Goal: Task Accomplishment & Management: Manage account settings

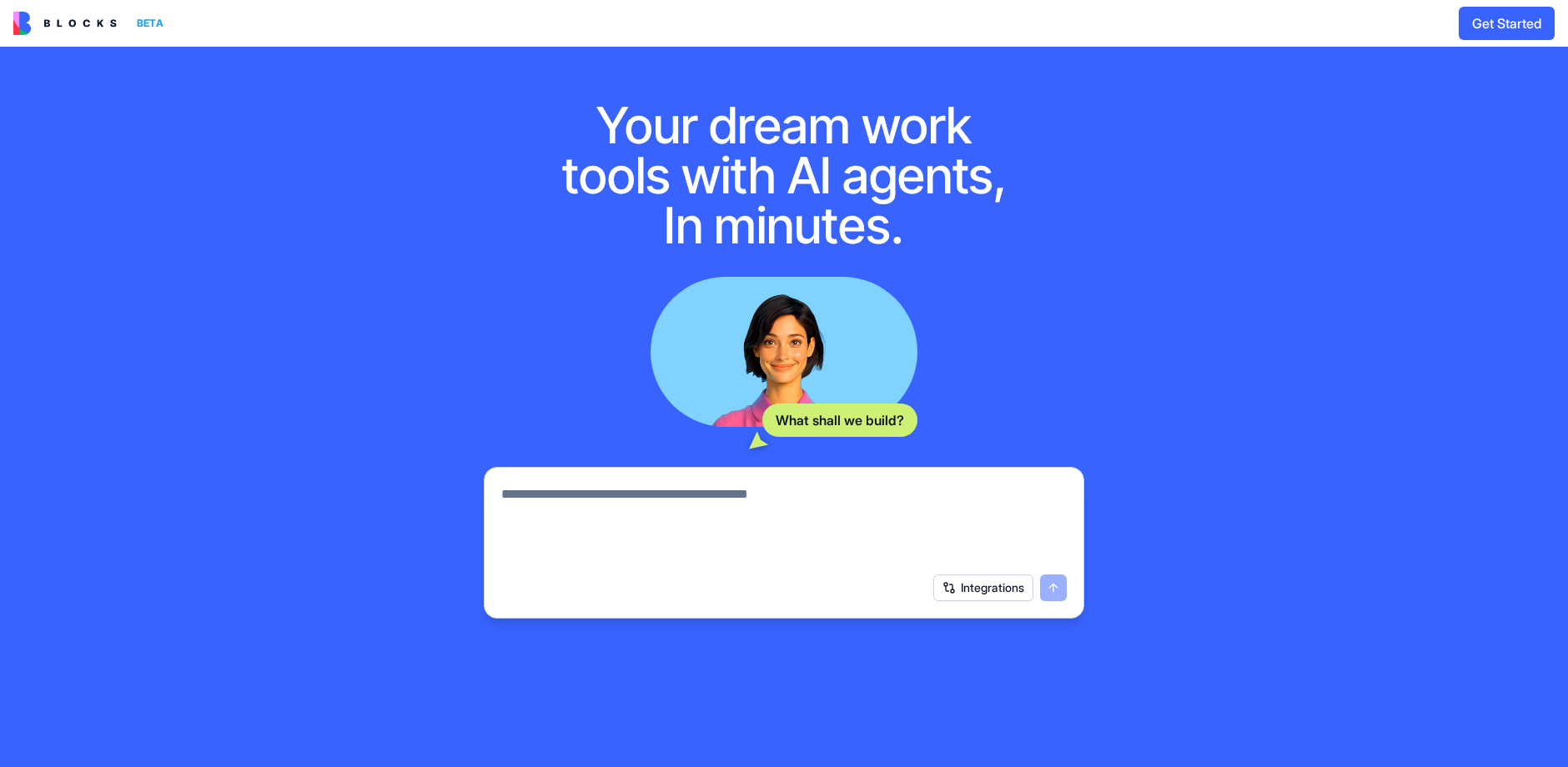
scroll to position [55, 0]
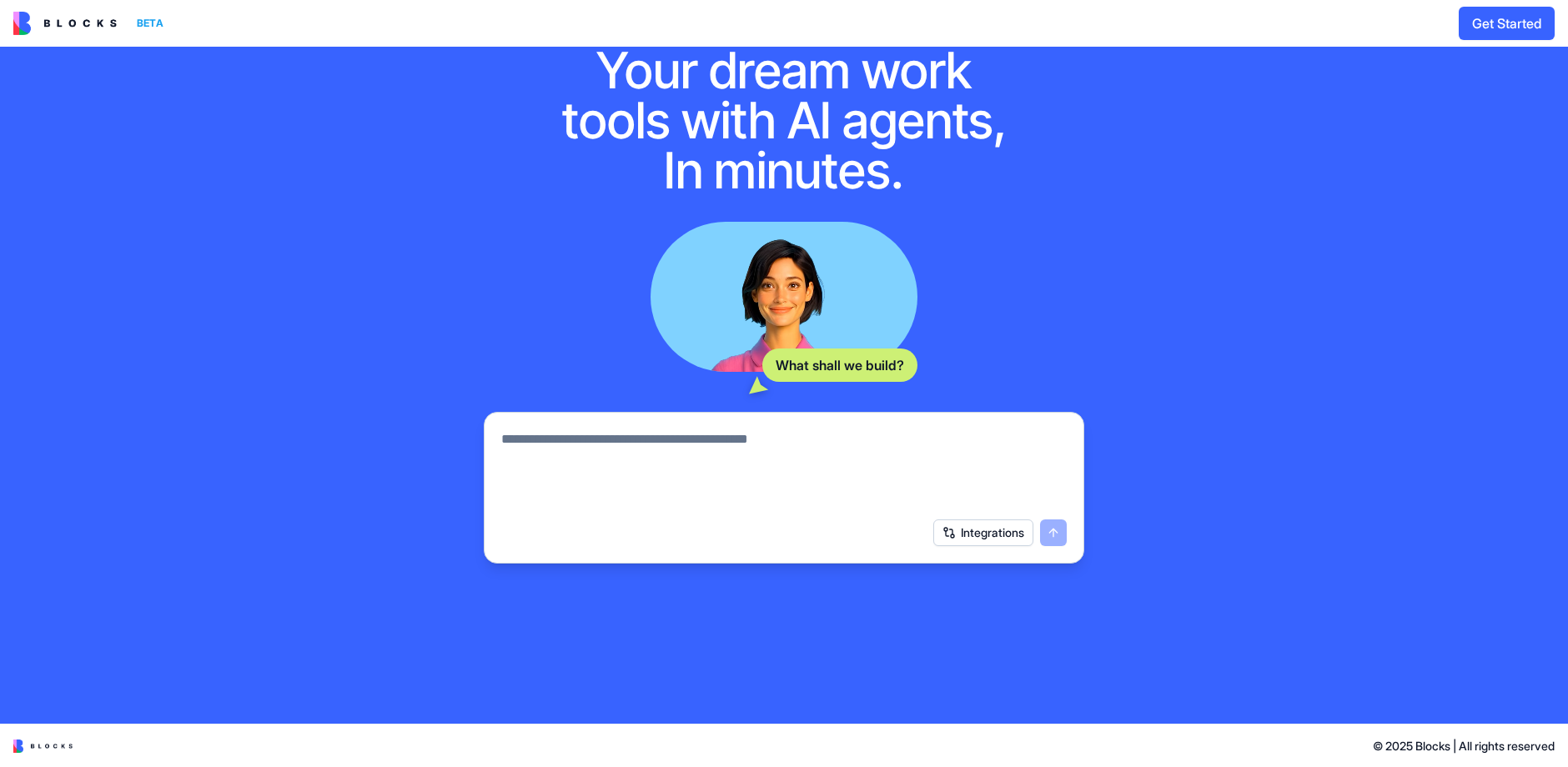
click at [565, 440] on textarea at bounding box center [783, 469] width 565 height 80
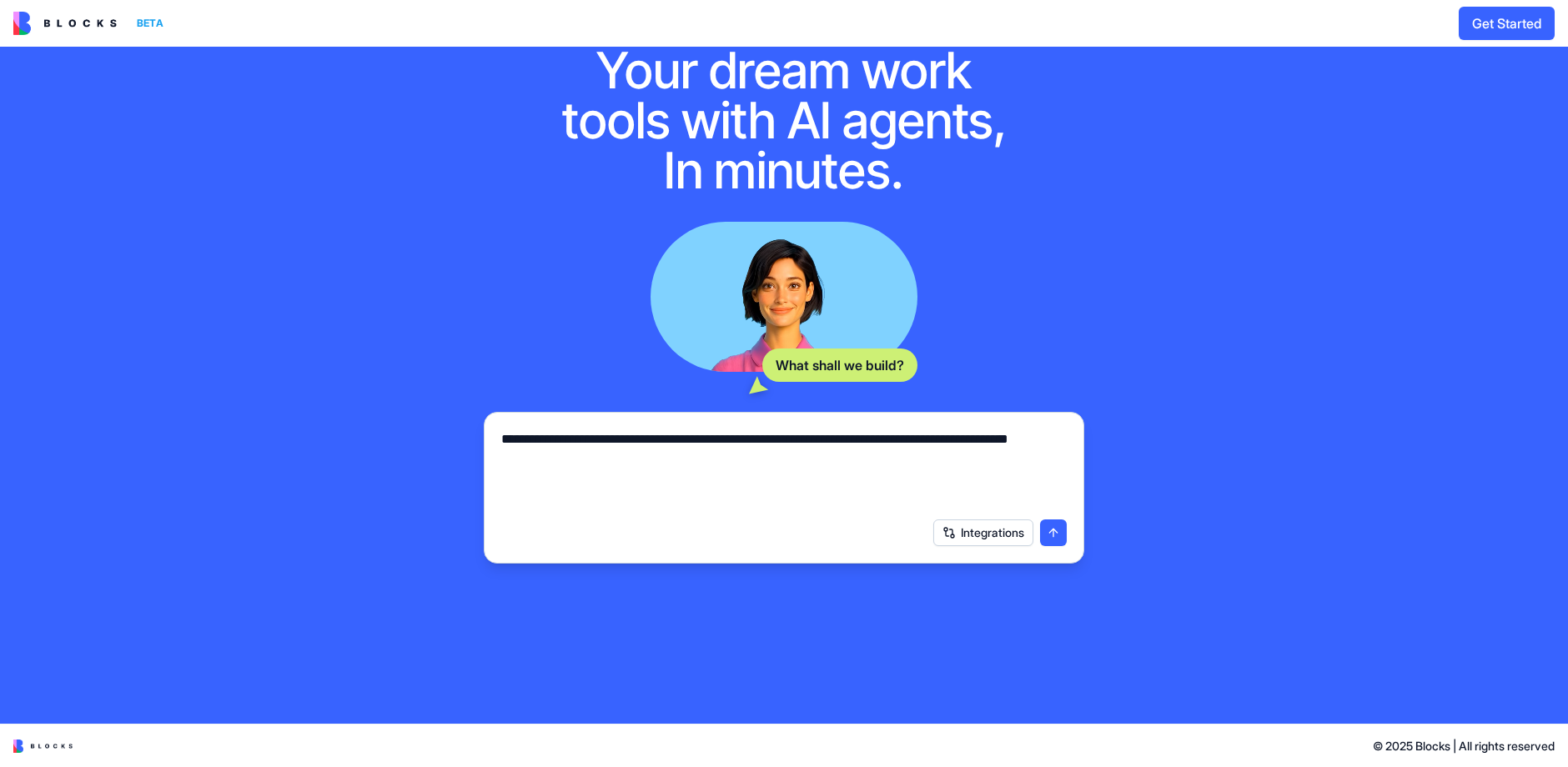
click at [656, 495] on textarea "**********" at bounding box center [784, 469] width 566 height 80
click at [502, 434] on textarea "**********" at bounding box center [784, 469] width 566 height 80
click at [729, 459] on textarea "**********" at bounding box center [784, 469] width 566 height 80
type textarea "**********"
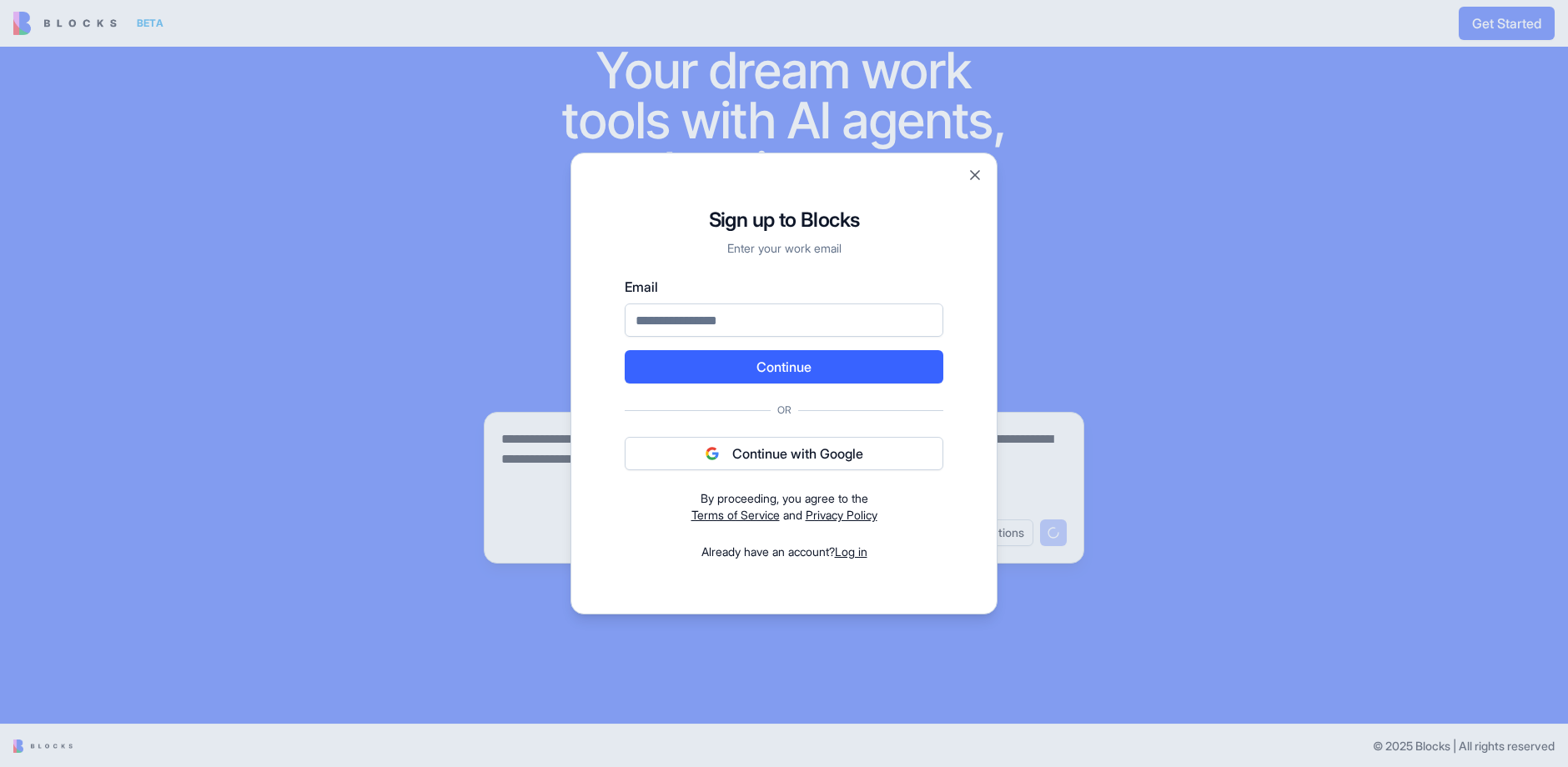
click at [765, 453] on button "Continue with Google" at bounding box center [784, 454] width 319 height 34
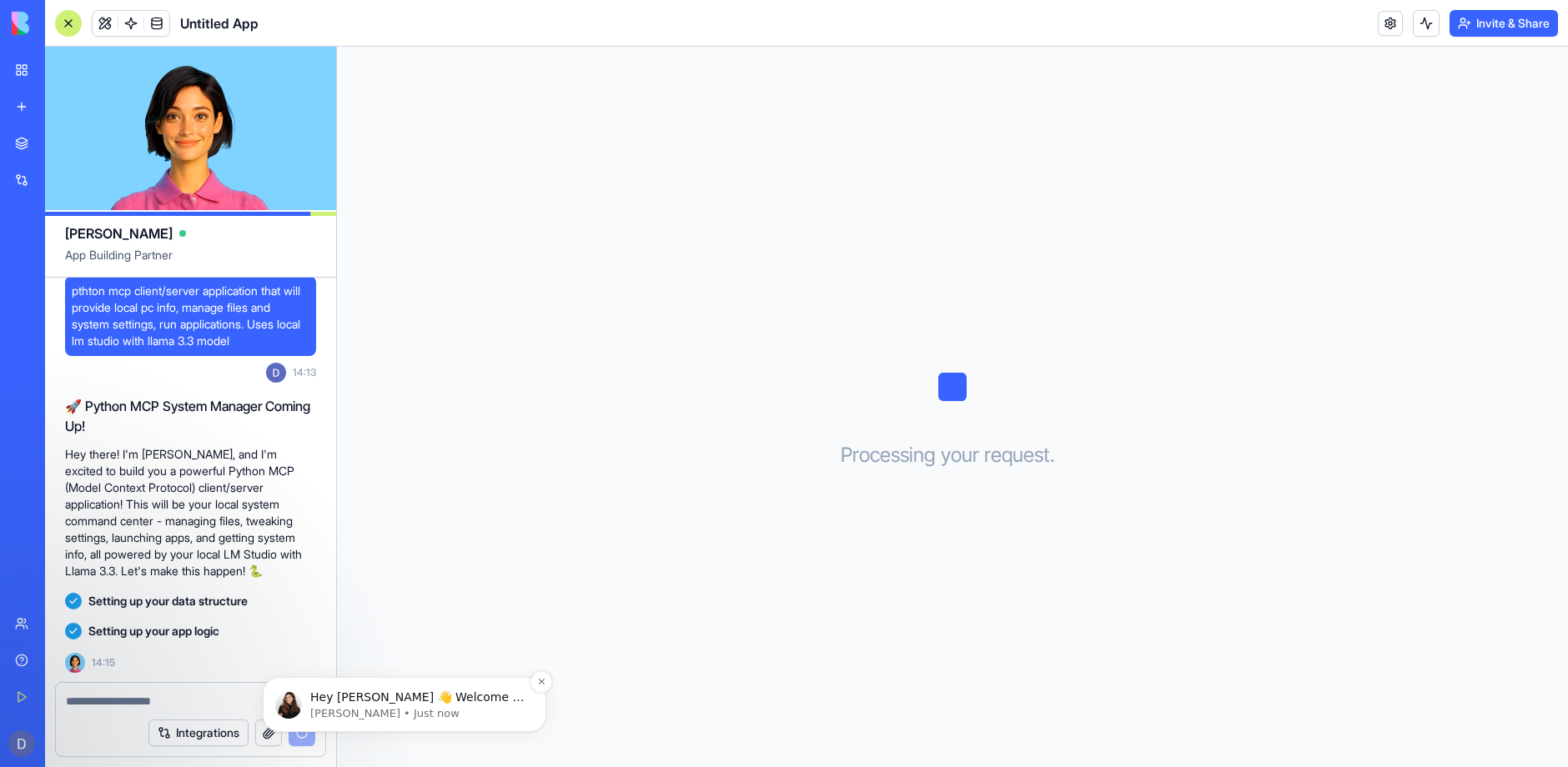
click at [409, 708] on p "[PERSON_NAME] • Just now" at bounding box center [418, 713] width 215 height 15
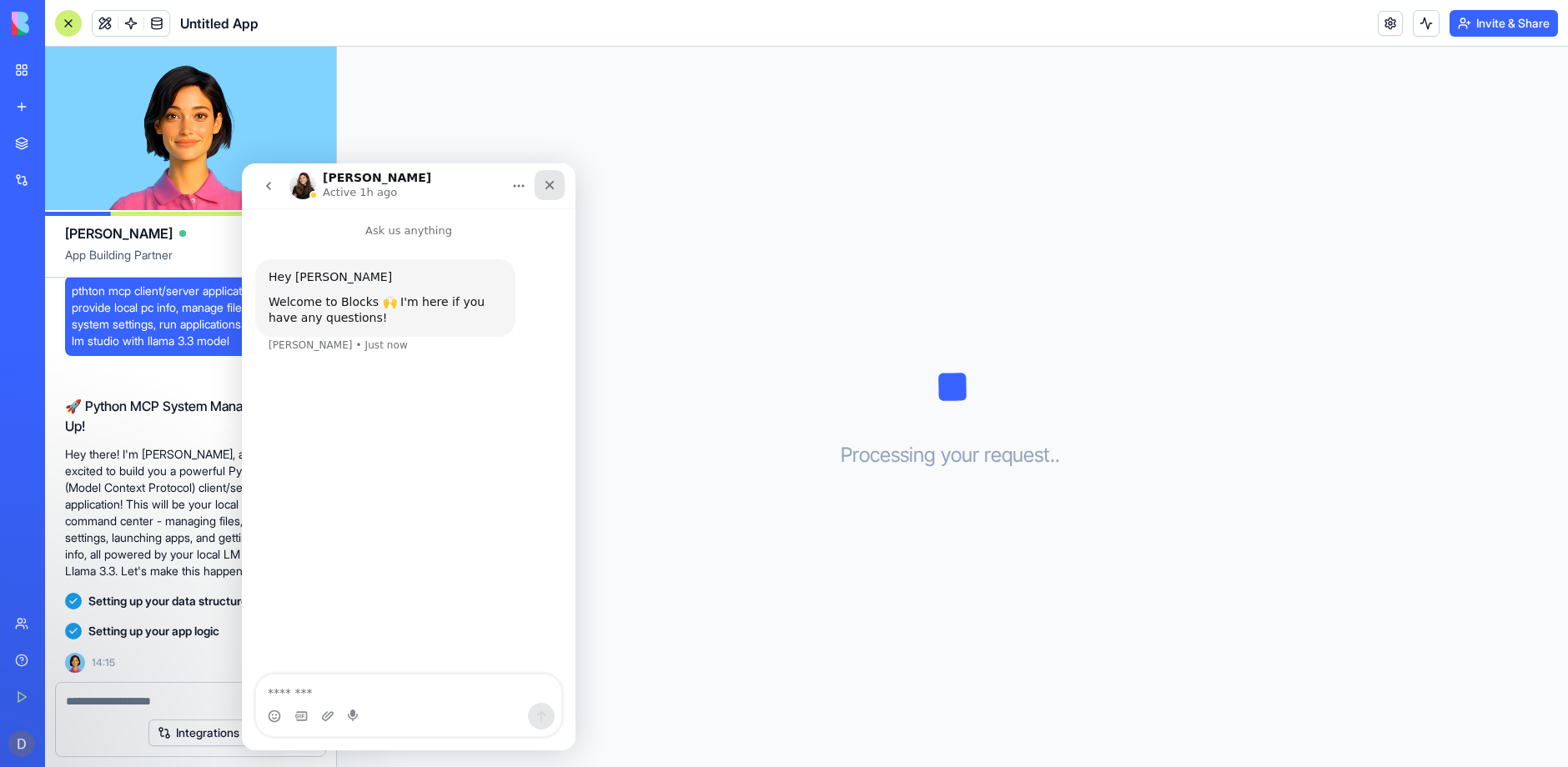
click at [549, 188] on icon "Close" at bounding box center [550, 185] width 13 height 13
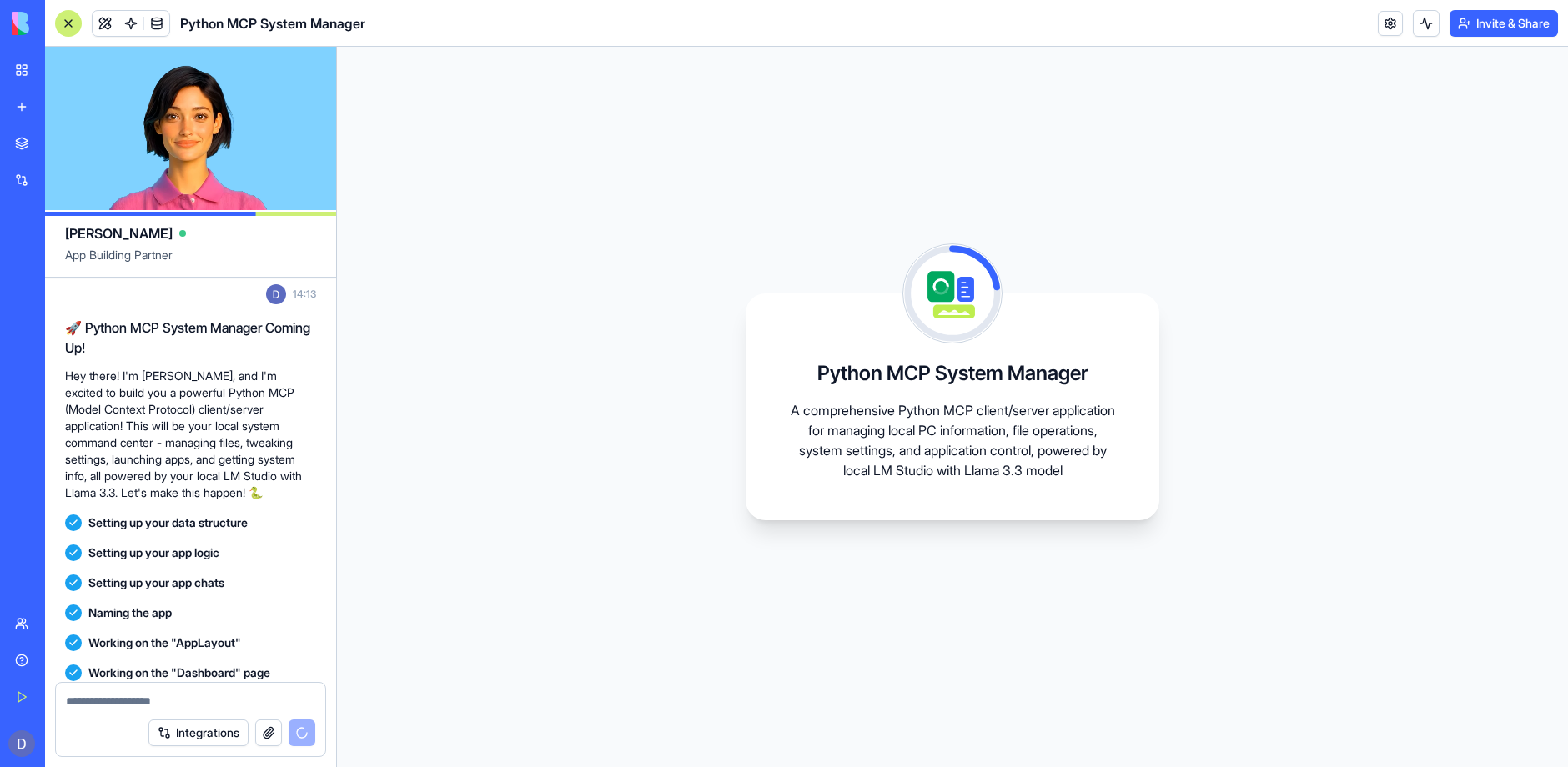
scroll to position [222, 0]
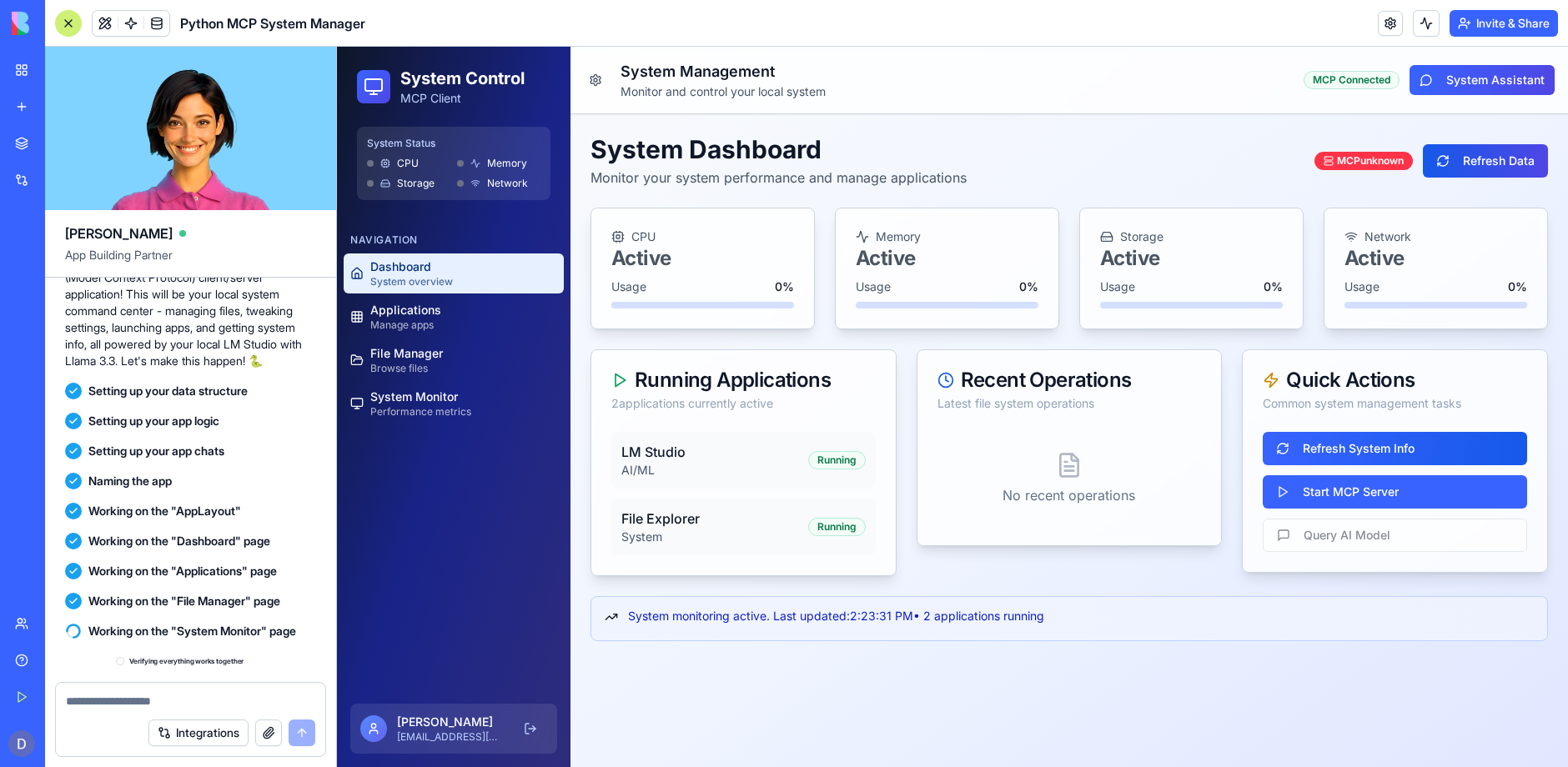
scroll to position [569, 0]
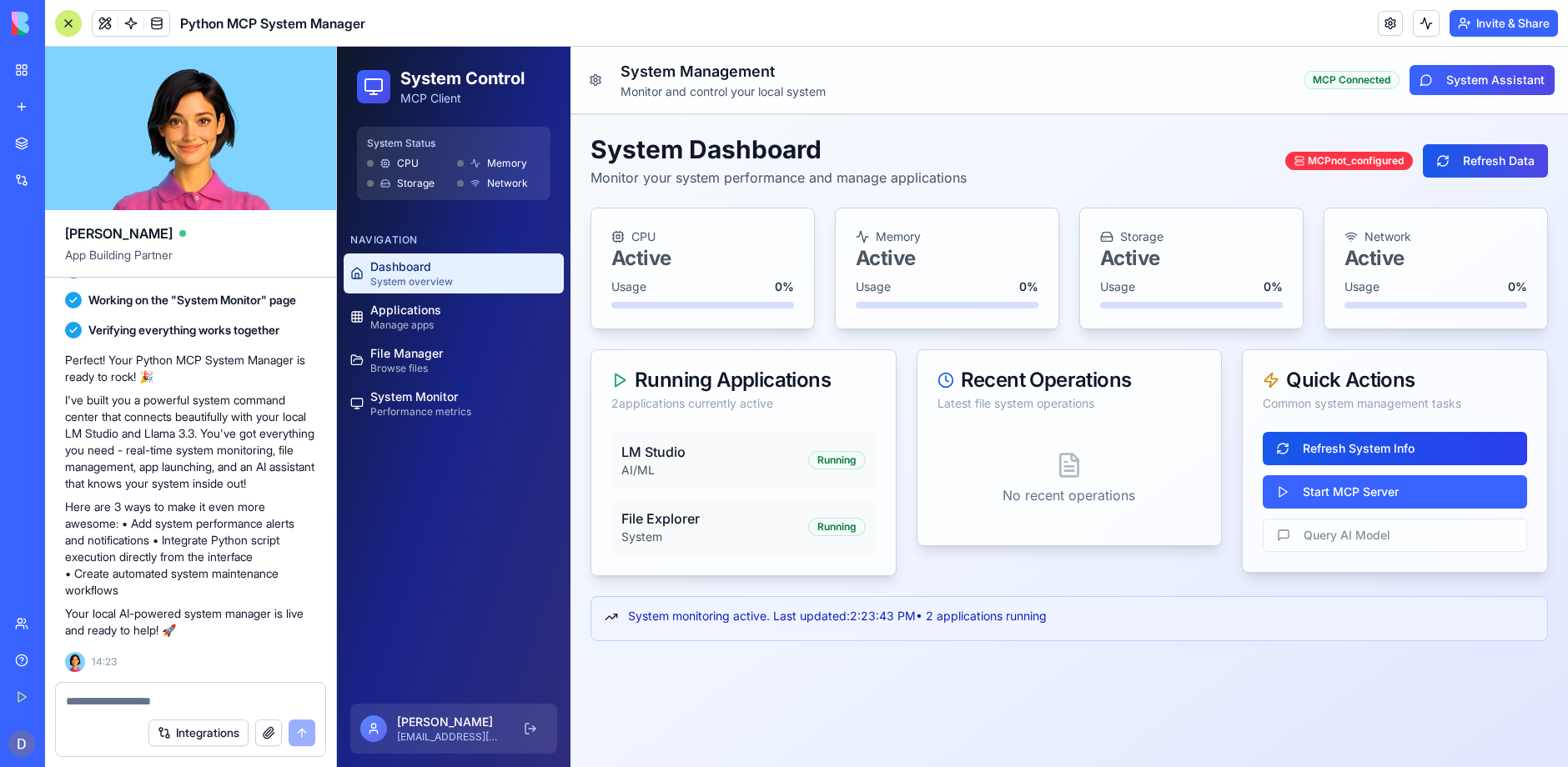
click at [1341, 449] on button "Refresh System Info" at bounding box center [1395, 449] width 265 height 34
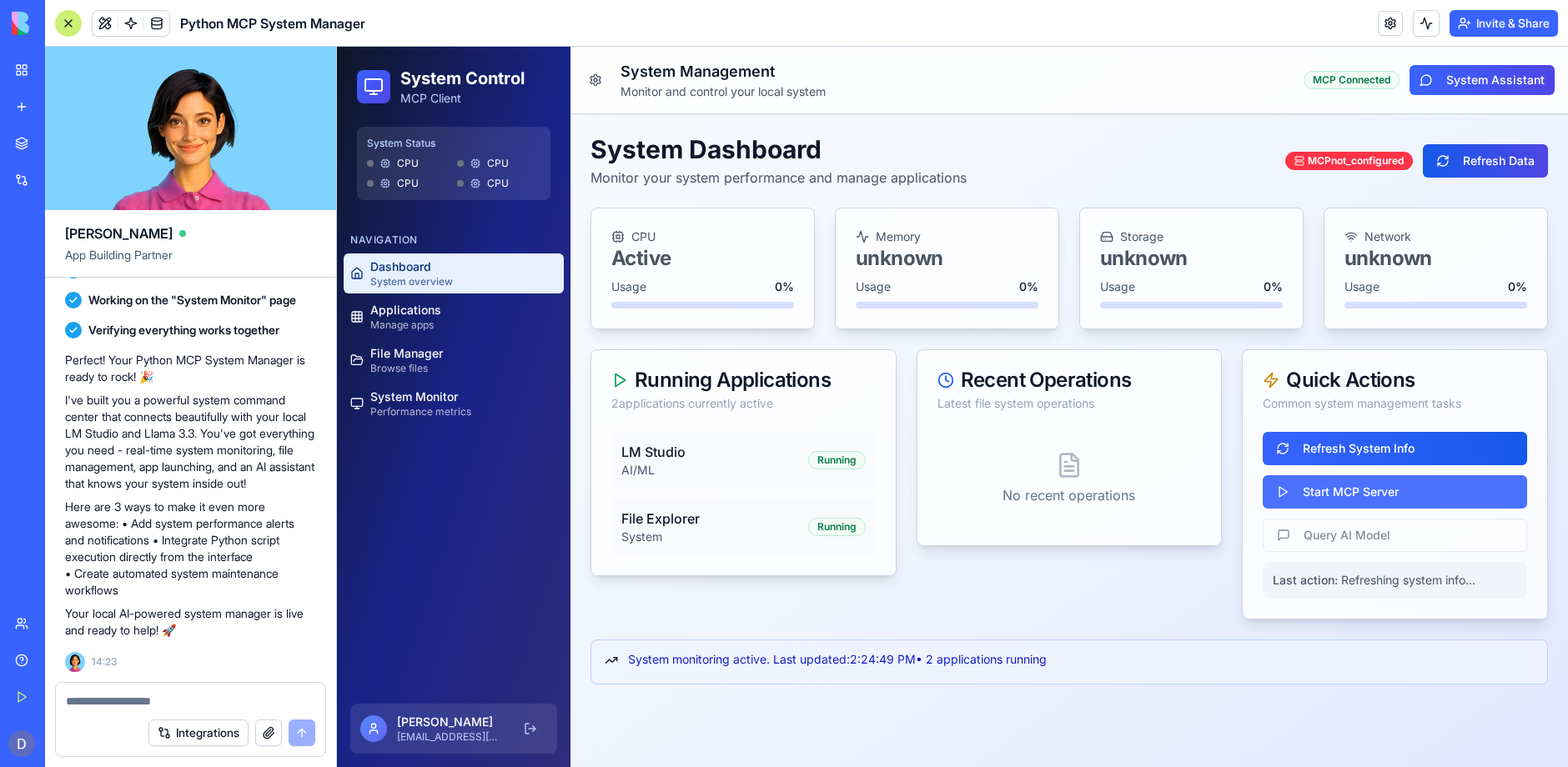
click at [1361, 494] on button "Start MCP Server" at bounding box center [1395, 492] width 265 height 34
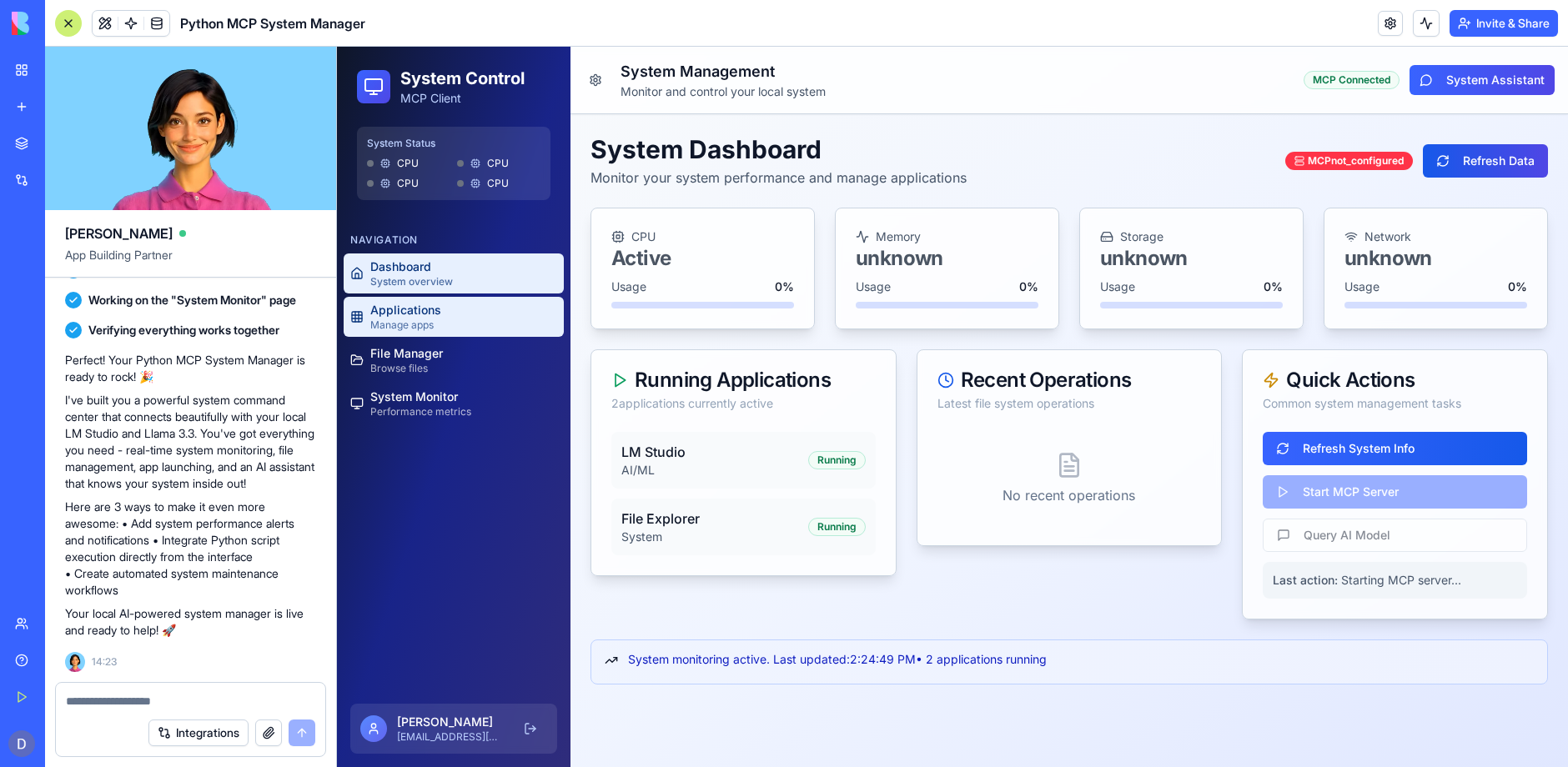
click at [402, 313] on span "Applications" at bounding box center [405, 310] width 71 height 17
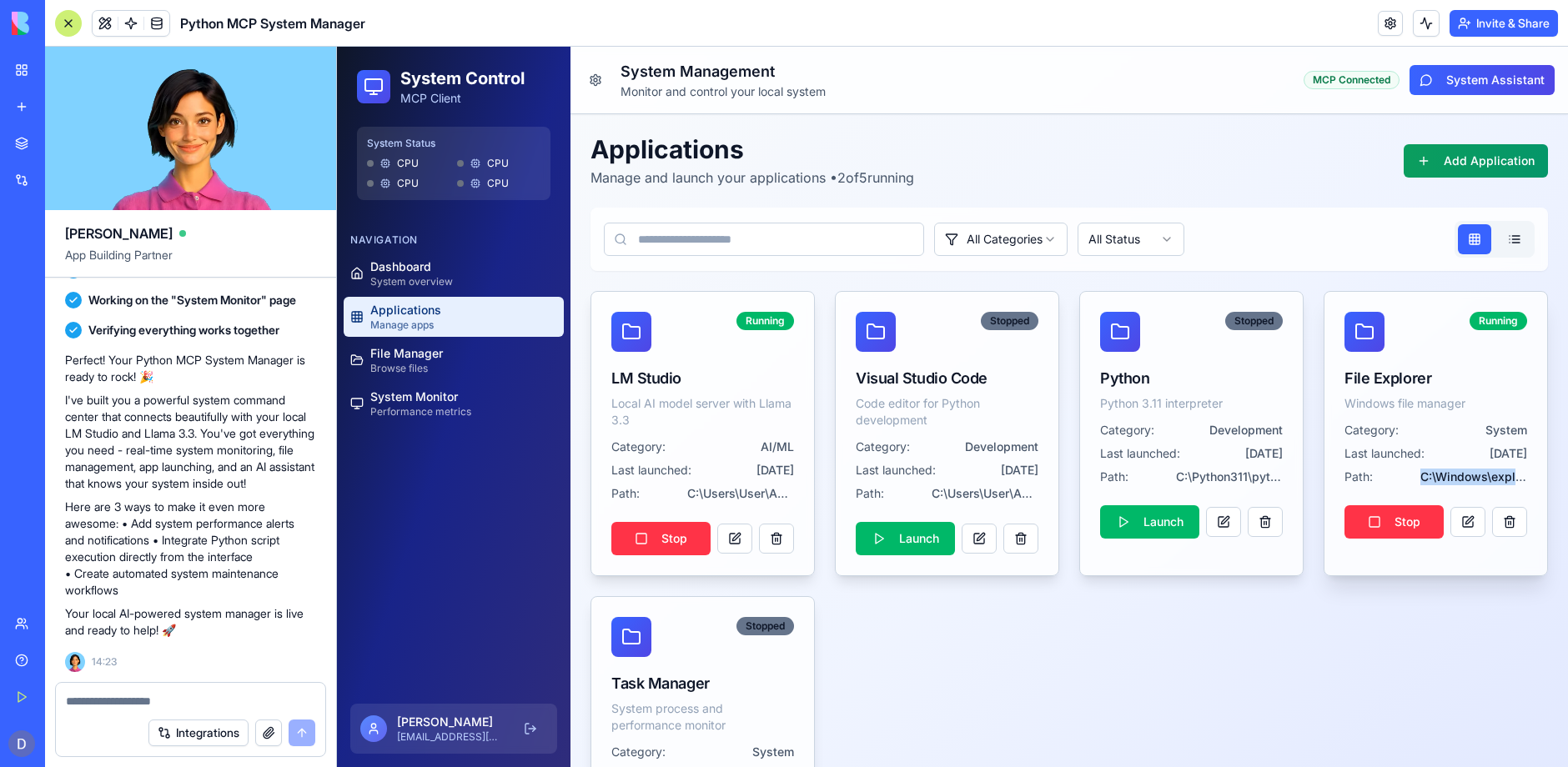
drag, startPoint x: 1409, startPoint y: 476, endPoint x: 1533, endPoint y: 482, distance: 124.1
click at [1533, 482] on div "Category: System Last launched: [DATE] Path: C:\Windows\explorer.exe Stop" at bounding box center [1436, 490] width 223 height 137
click at [1489, 454] on span "[DATE]" at bounding box center [1508, 453] width 37 height 17
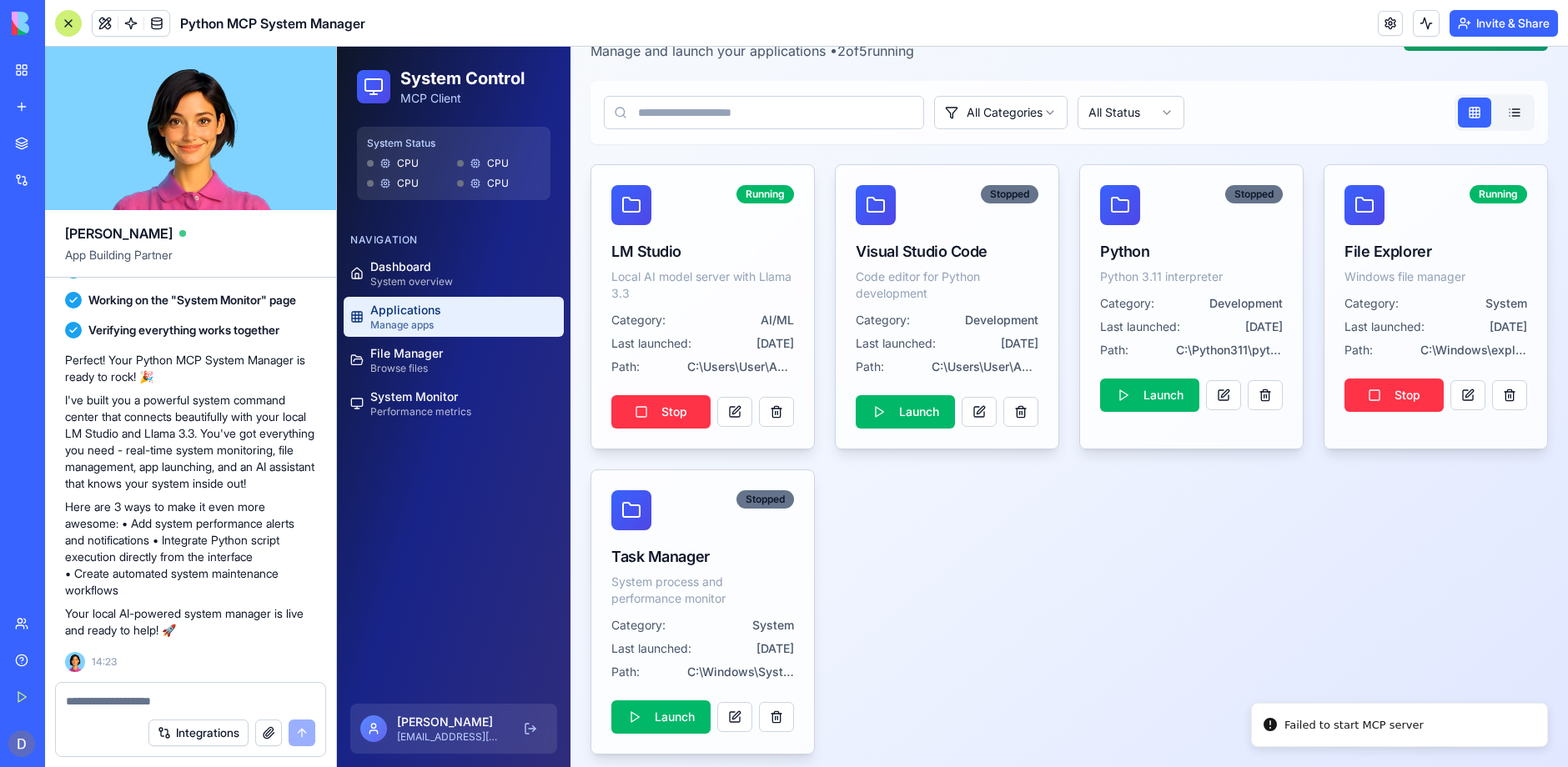
scroll to position [133, 0]
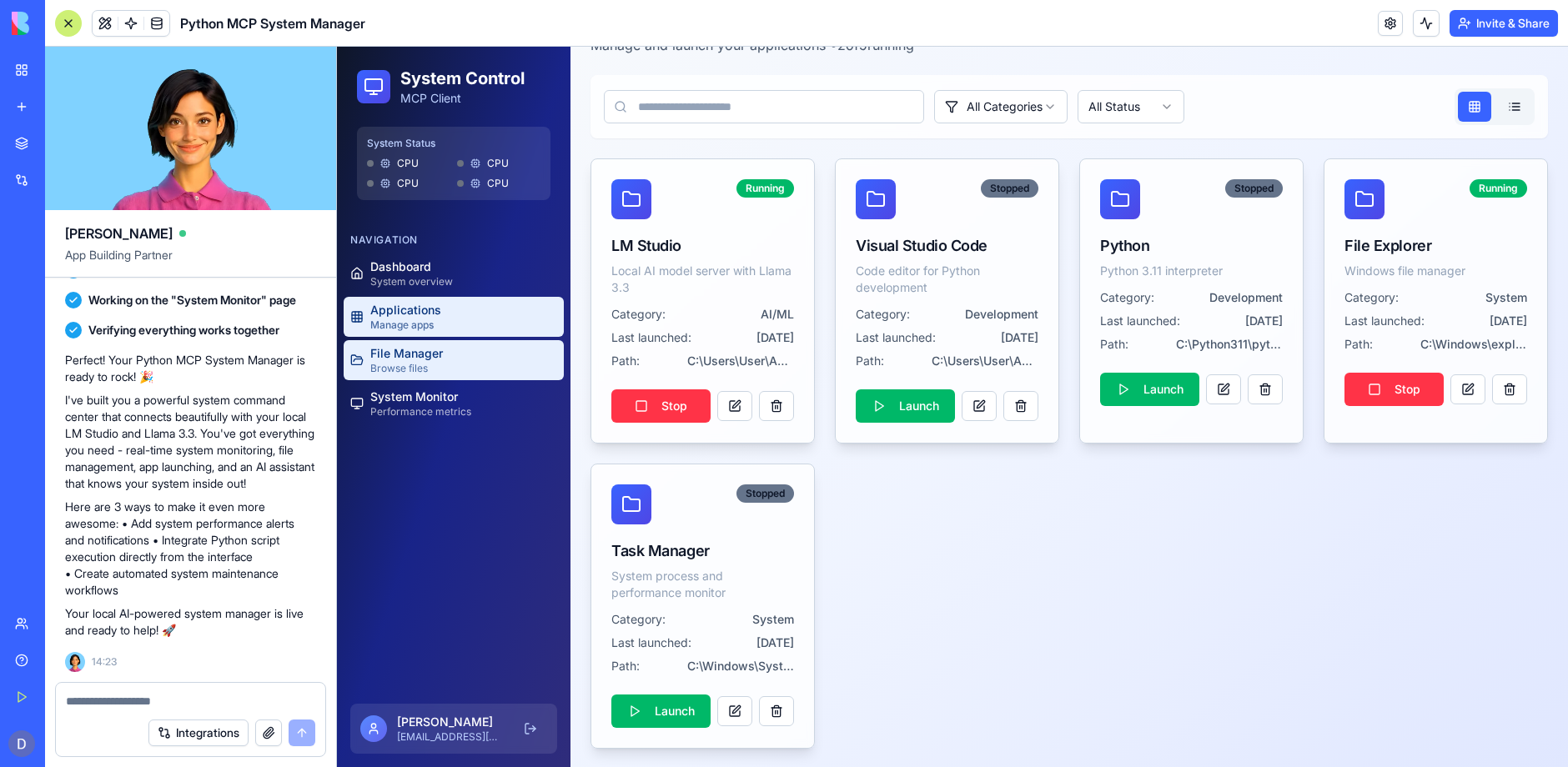
click at [447, 362] on link "File Manager Browse files" at bounding box center [453, 360] width 220 height 40
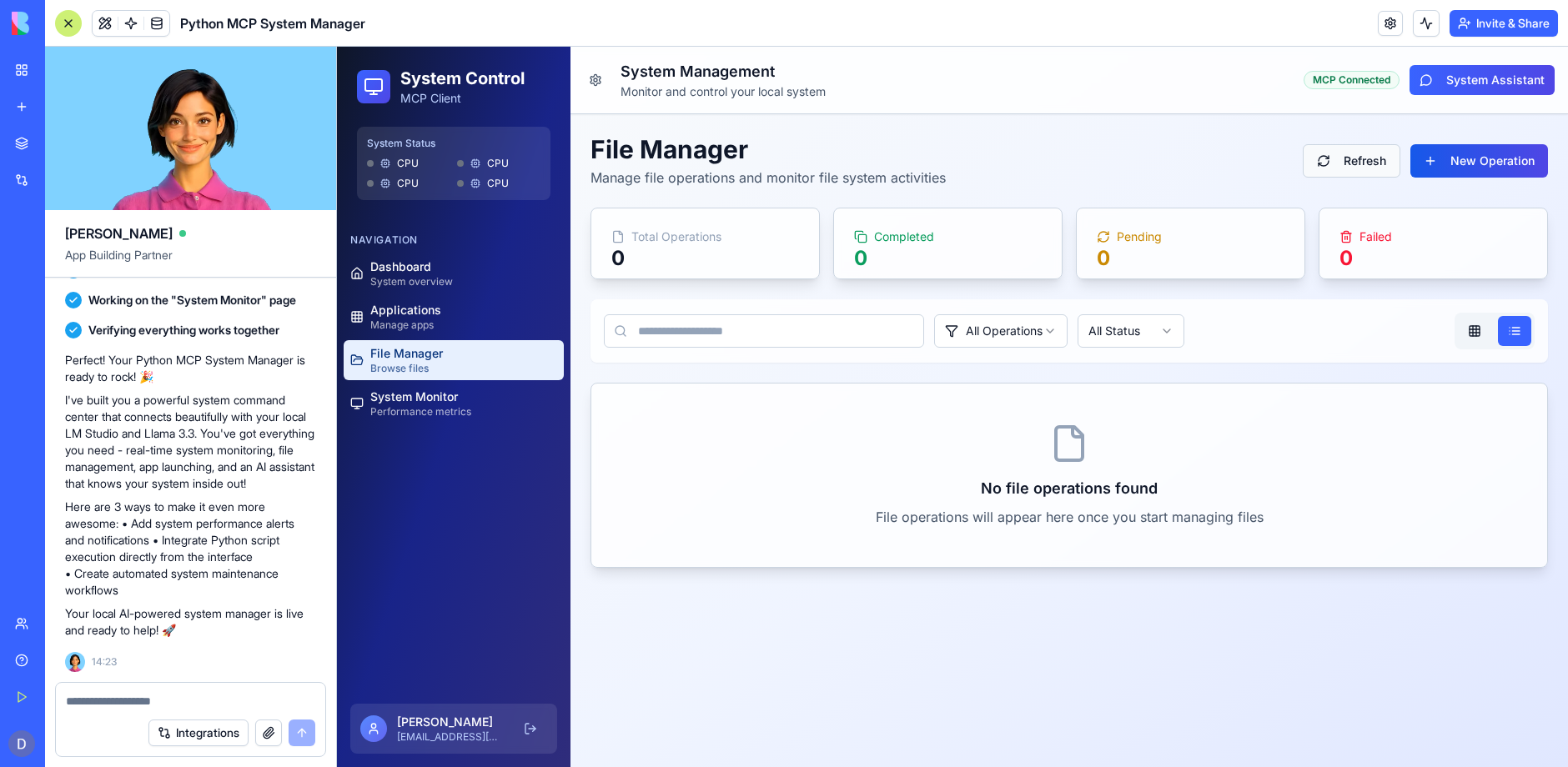
click at [1380, 161] on button "Refresh" at bounding box center [1351, 161] width 97 height 34
click at [1349, 160] on button "Refresh" at bounding box center [1351, 161] width 97 height 34
click at [395, 399] on span "System Monitor" at bounding box center [420, 396] width 101 height 17
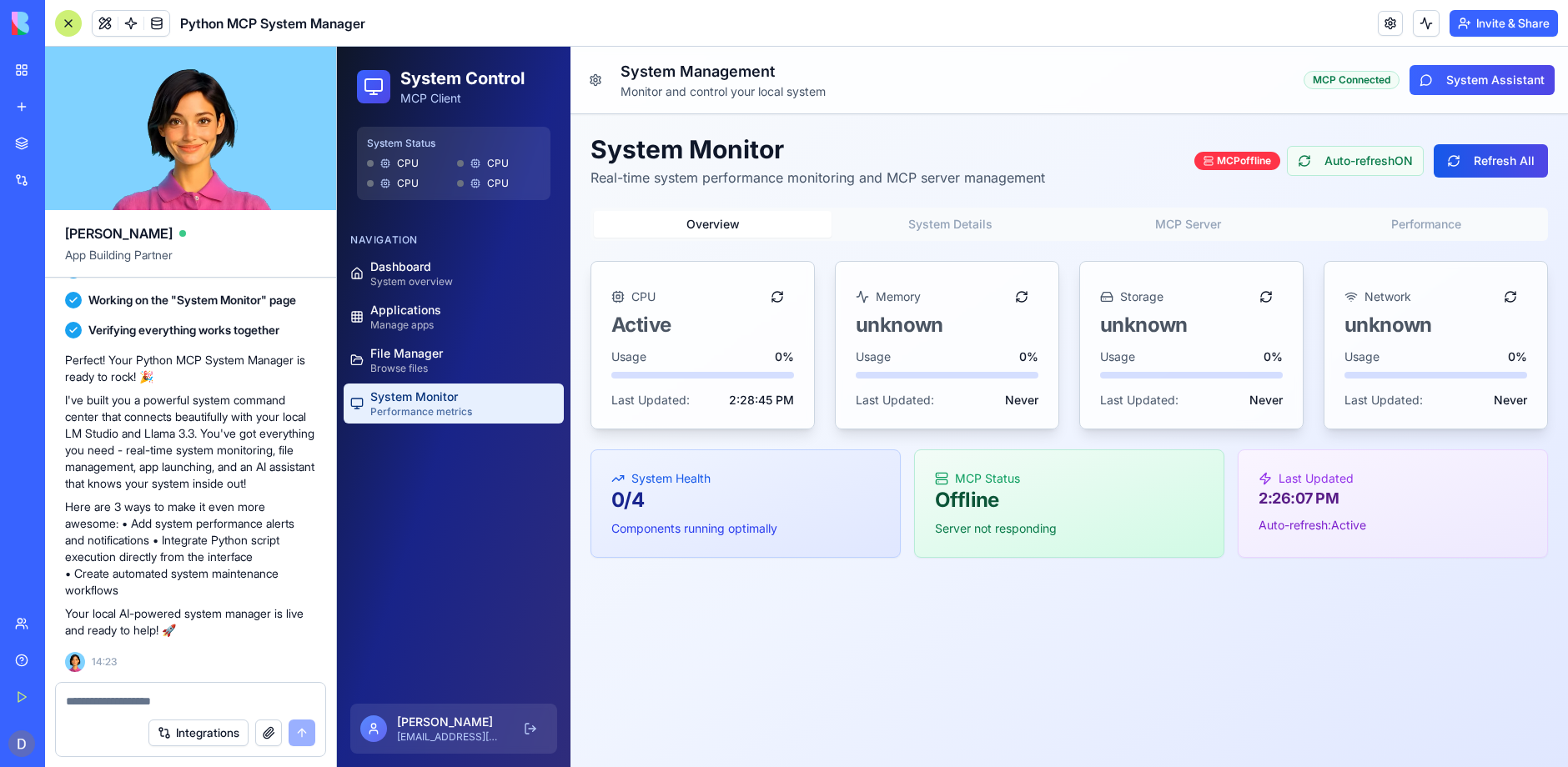
click at [83, 702] on textarea at bounding box center [190, 701] width 250 height 17
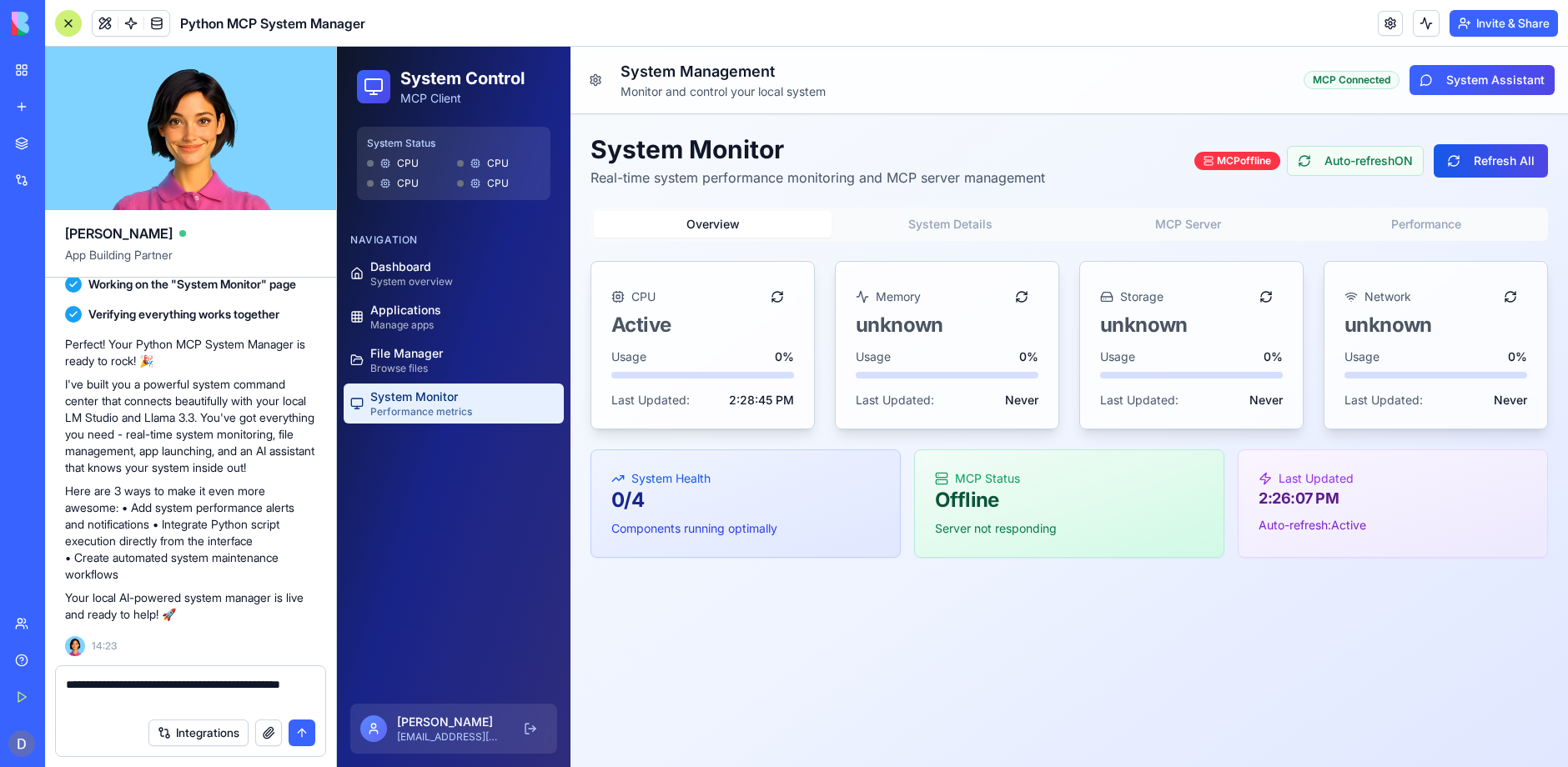
type textarea "**********"
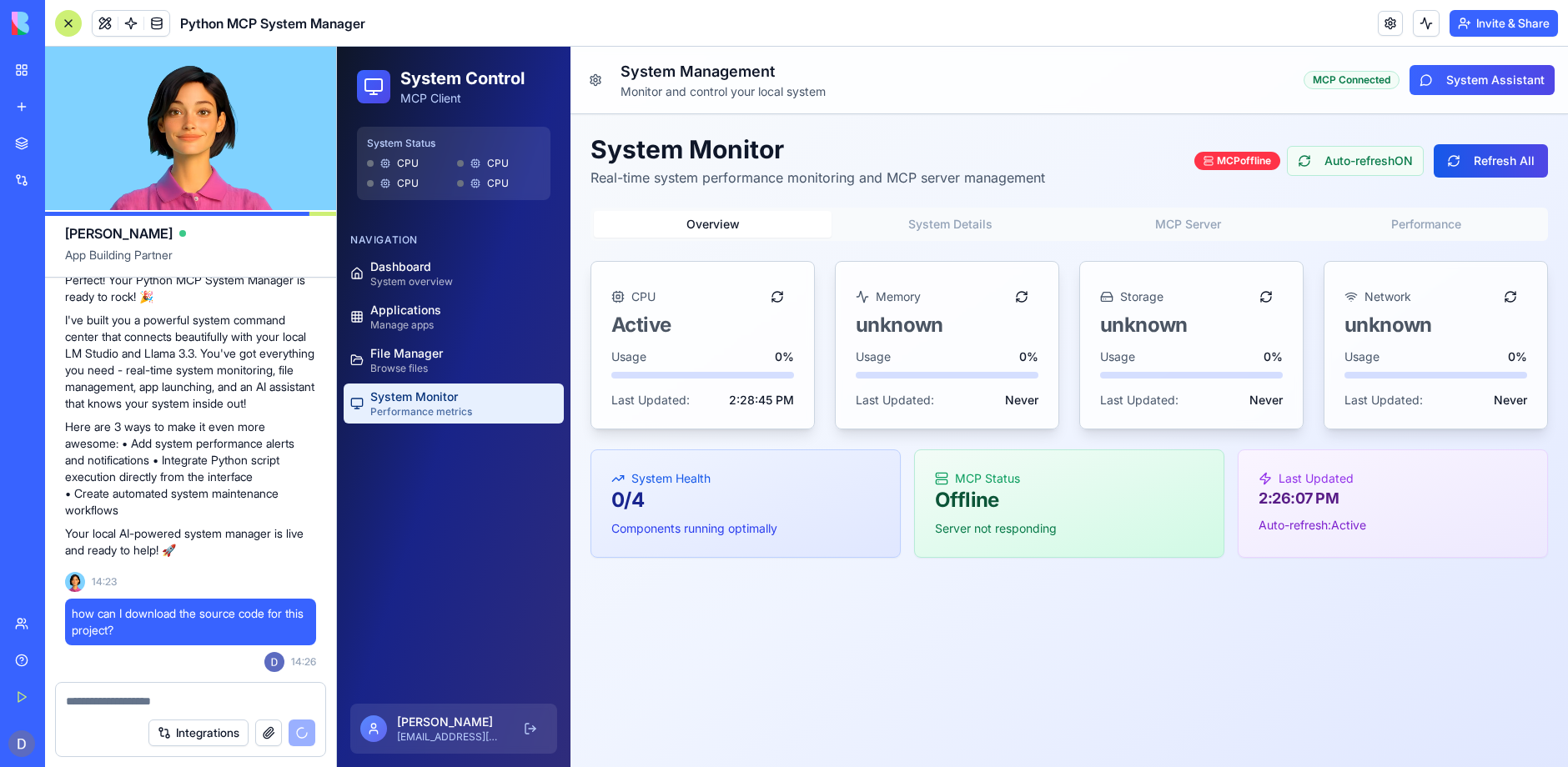
scroll to position [1049, 0]
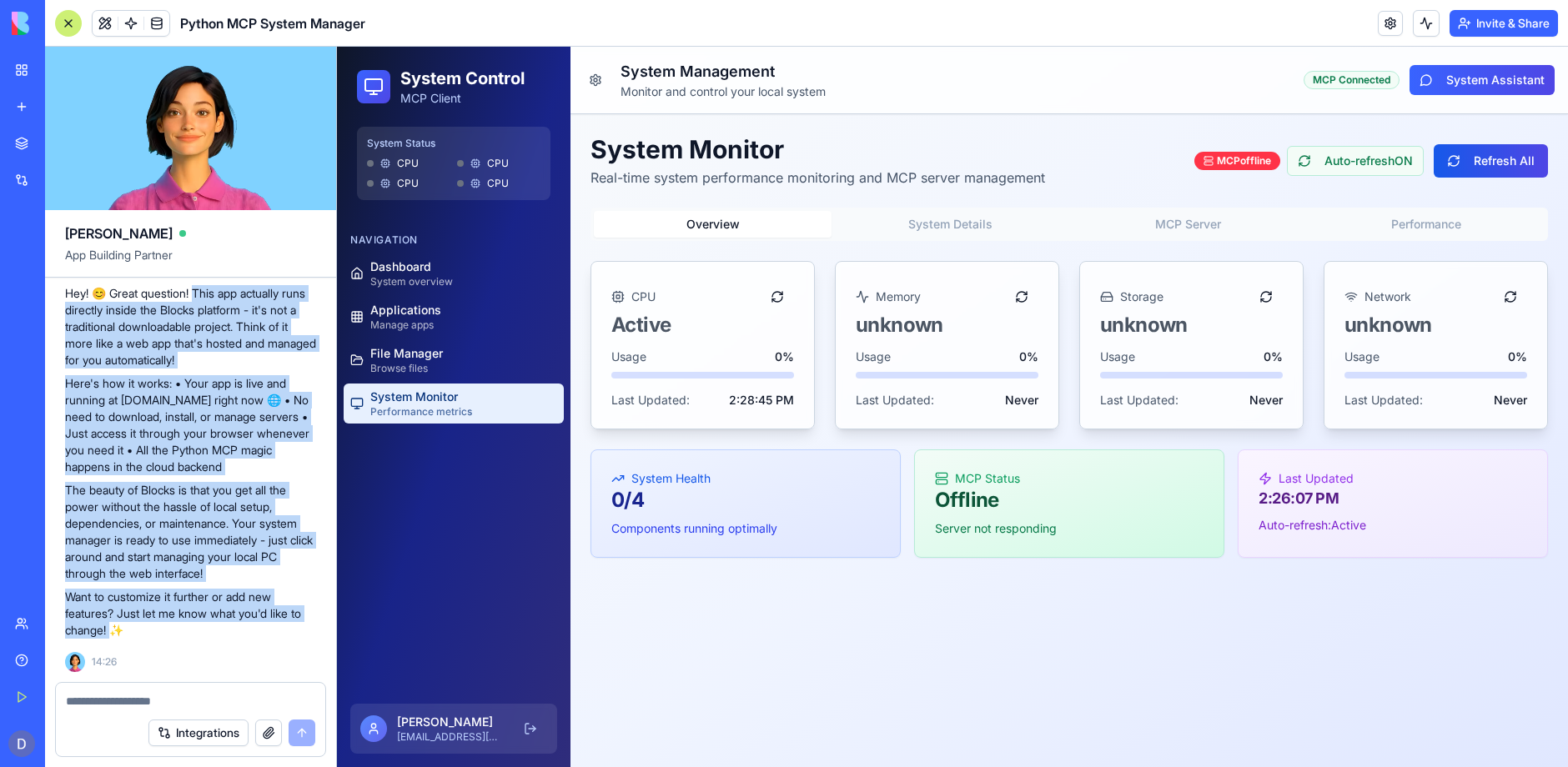
drag, startPoint x: 111, startPoint y: 632, endPoint x: 200, endPoint y: 297, distance: 346.6
click at [200, 297] on div "Hey! 😊 Great question! This app actually runs directly inside the Blocks platfo…" at bounding box center [191, 462] width 251 height 354
copy div "his app actually runs directly inside the Blocks platform - it's not a traditio…"
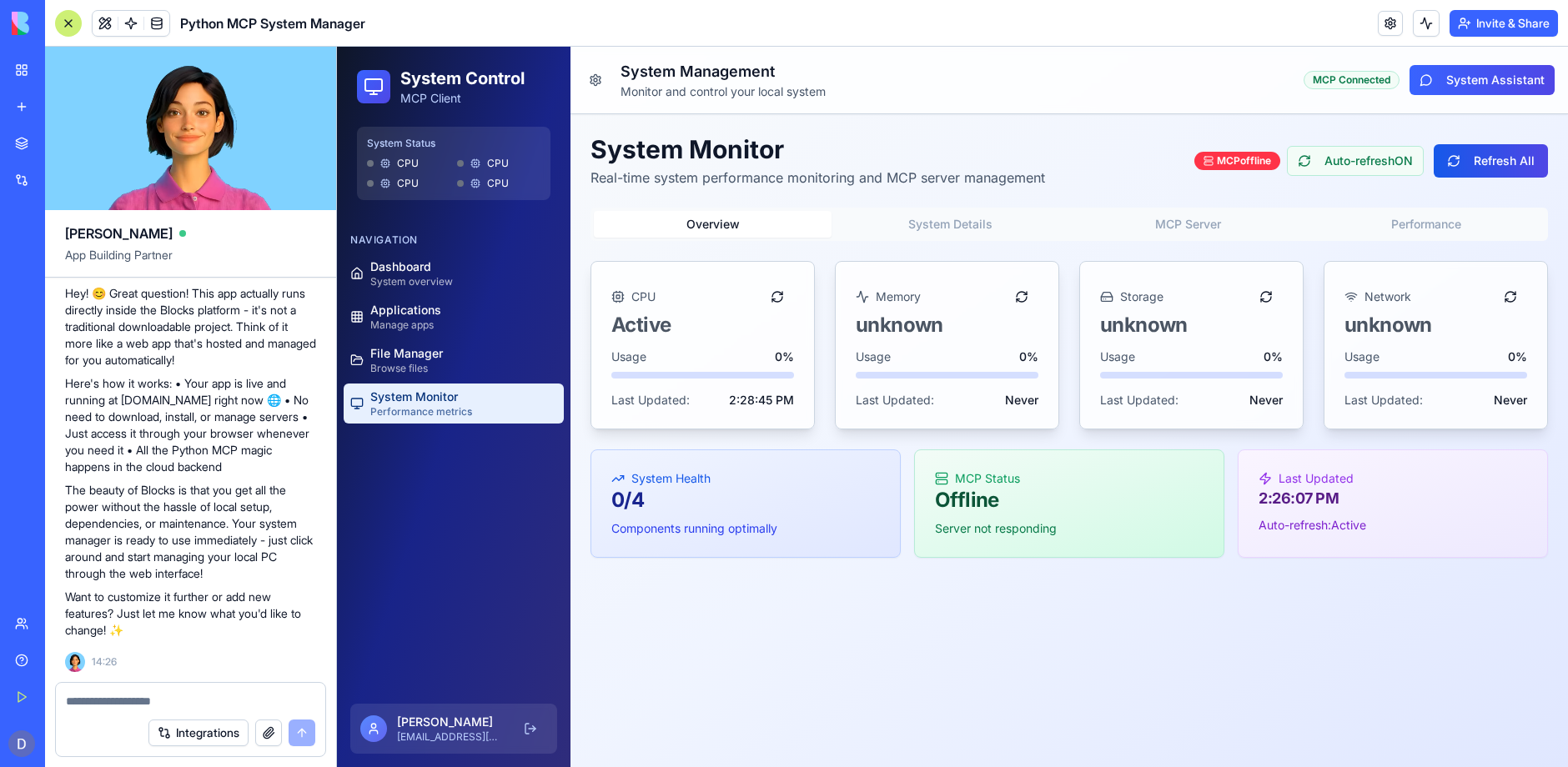
click at [109, 702] on textarea at bounding box center [190, 701] width 250 height 17
type textarea "**********"
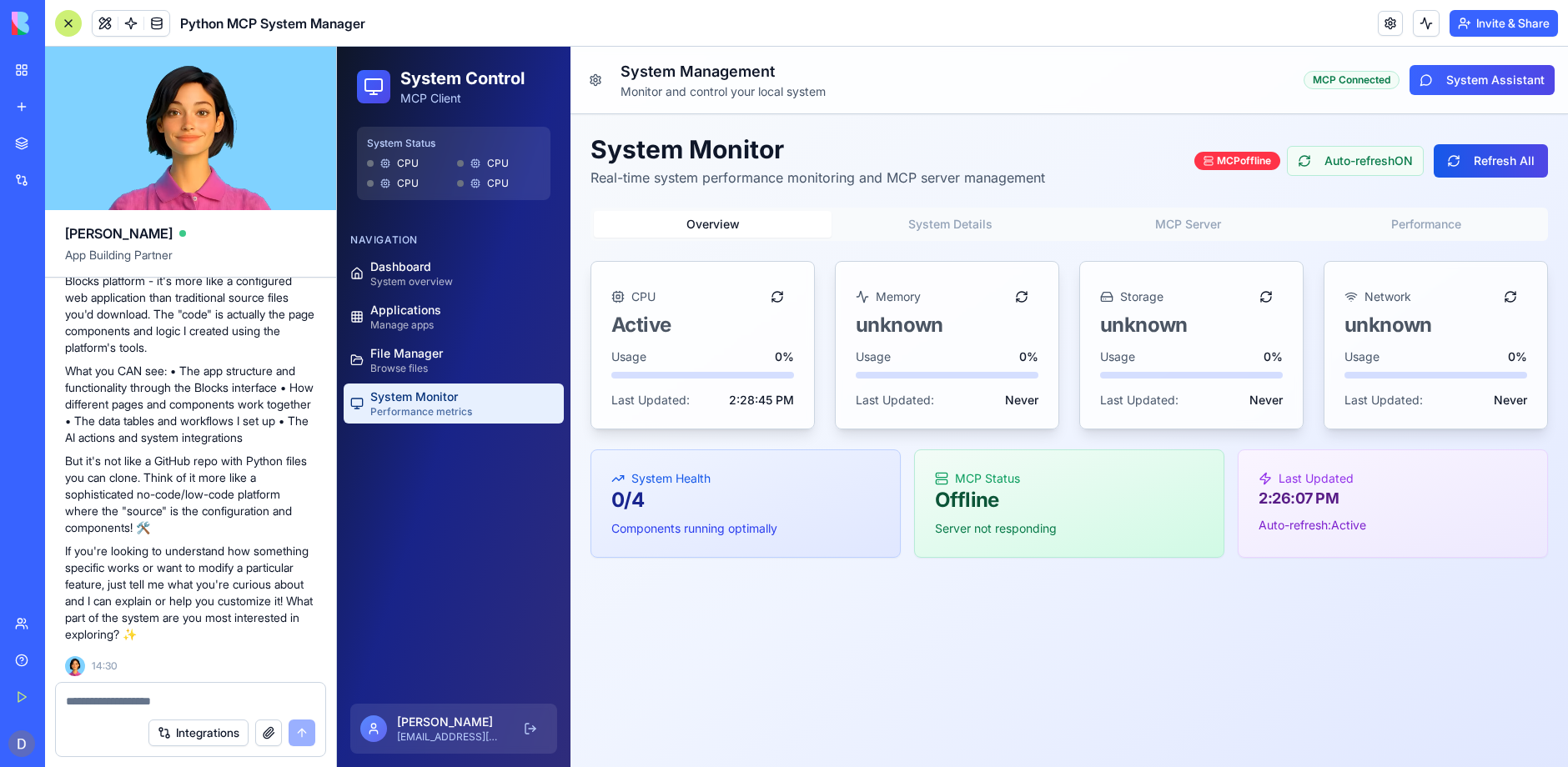
scroll to position [1602, 0]
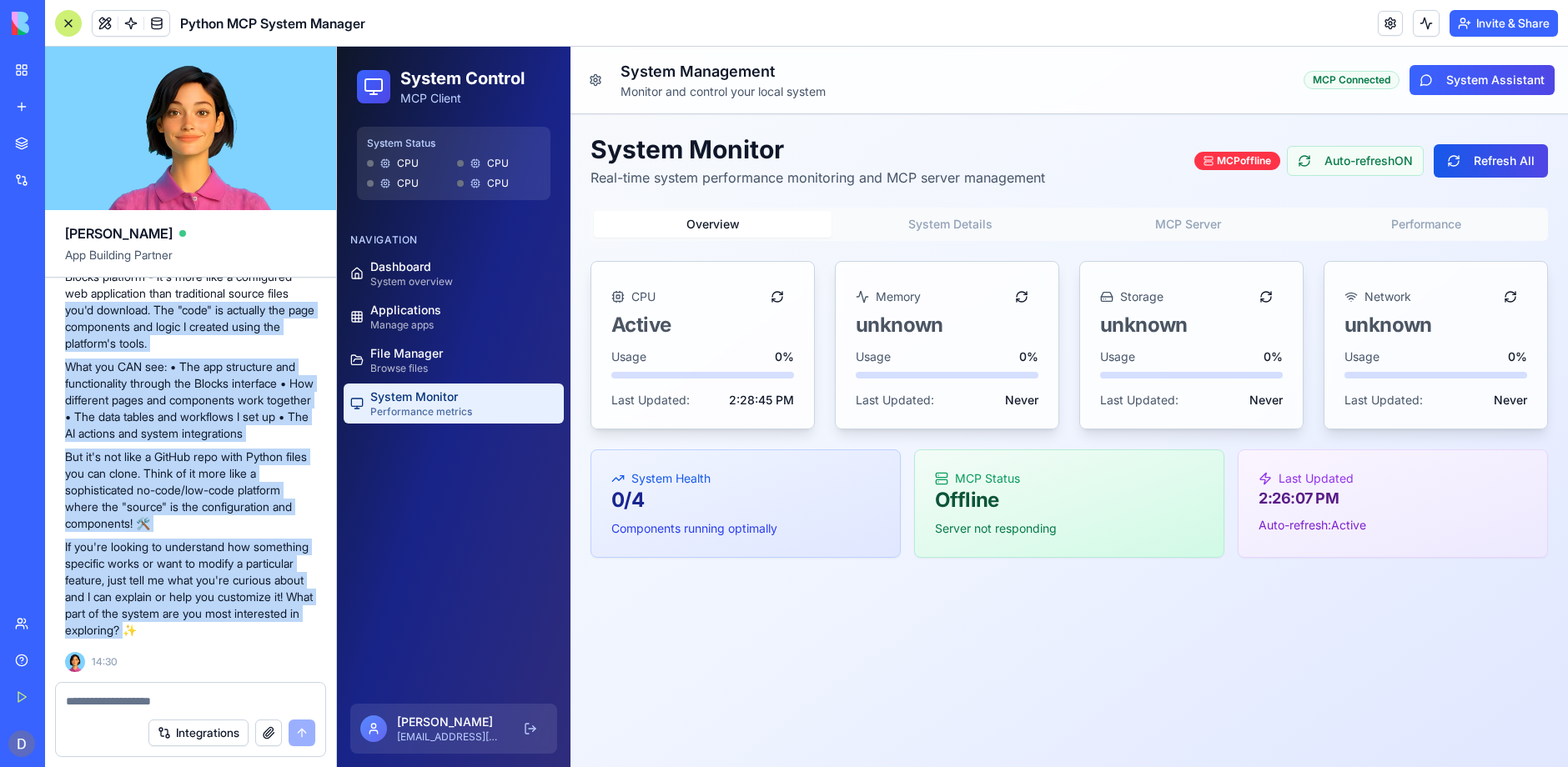
drag, startPoint x: 227, startPoint y: 633, endPoint x: 62, endPoint y: 297, distance: 374.3
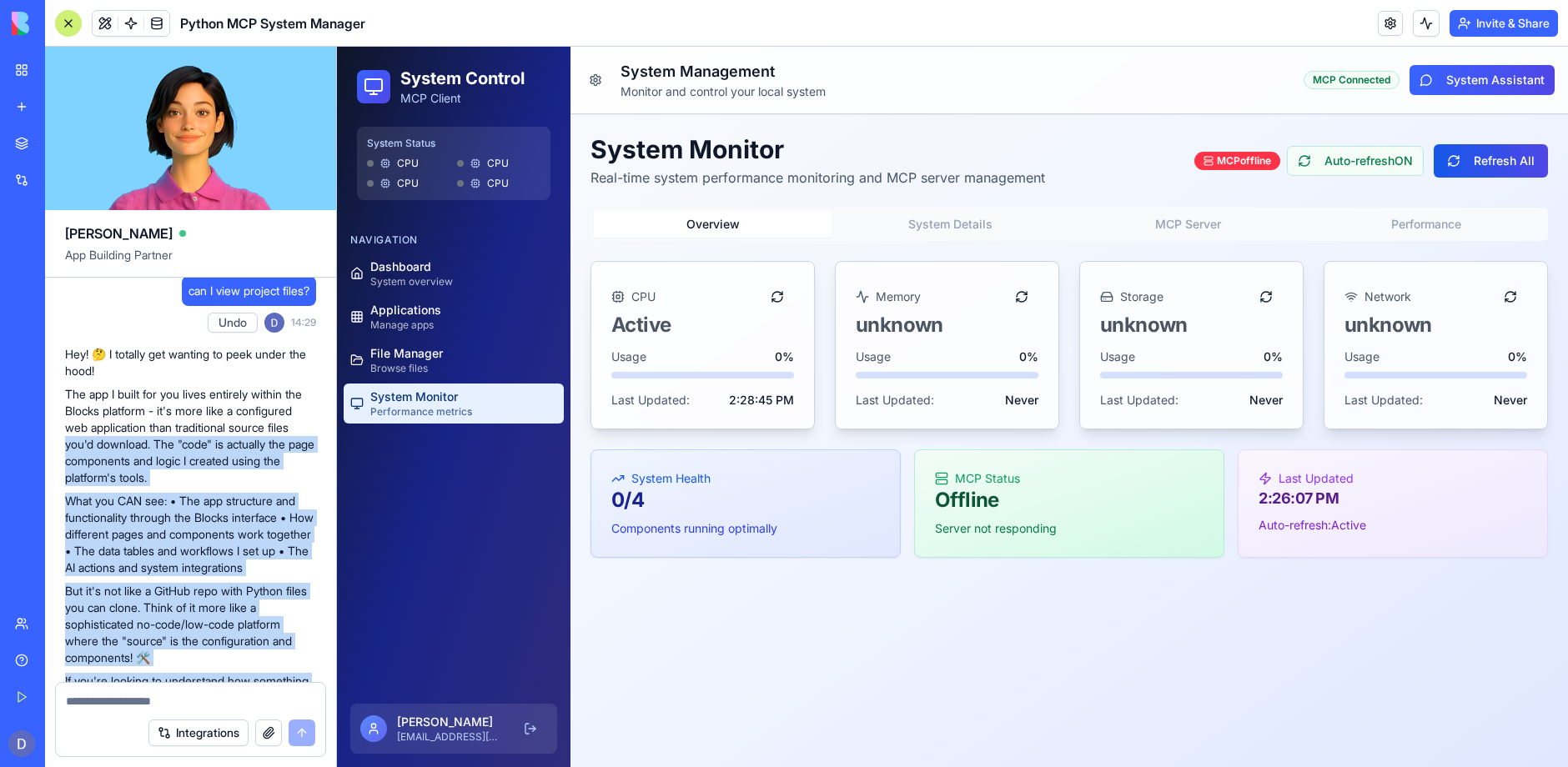
scroll to position [1353, 0]
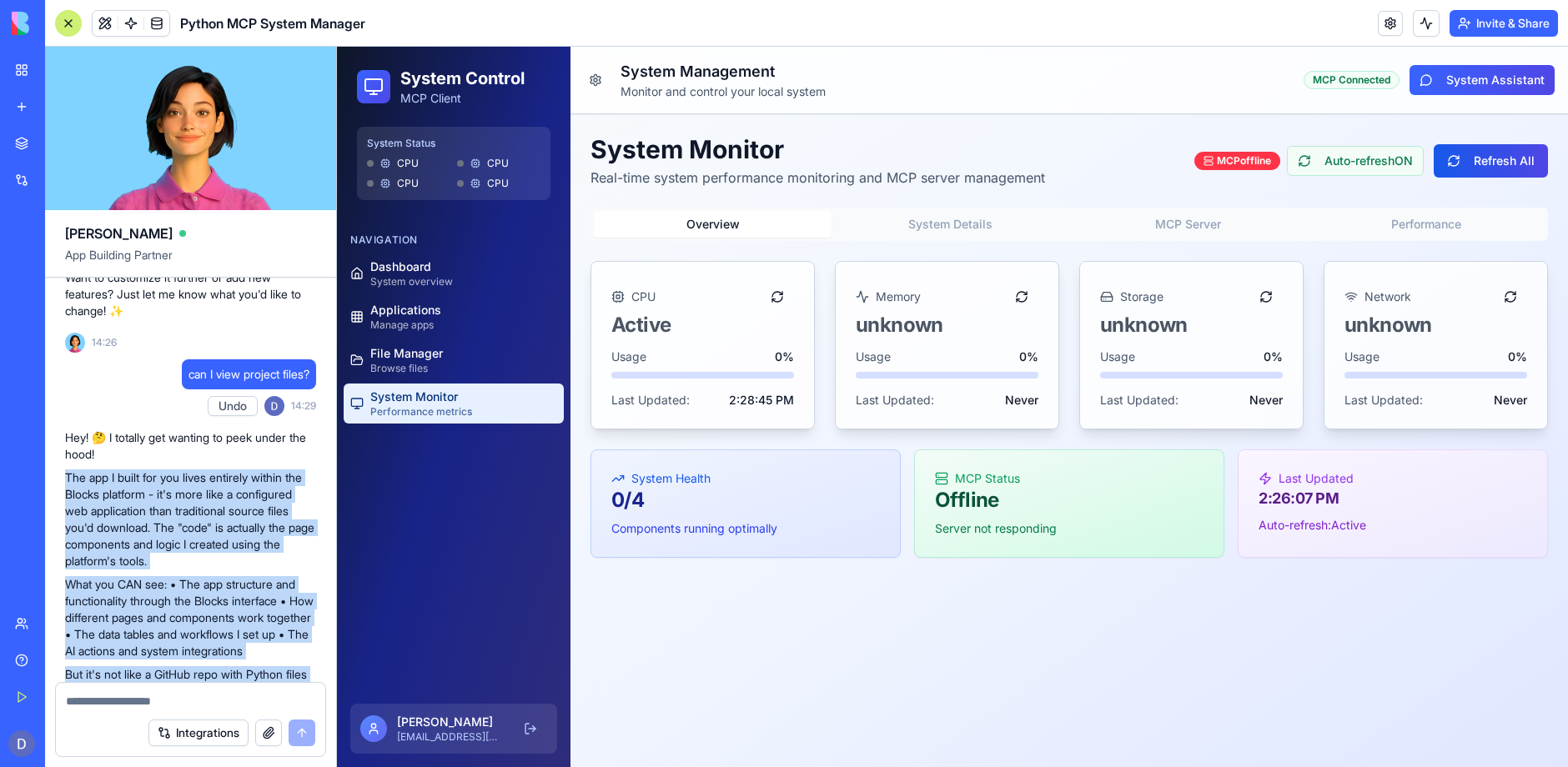
click at [68, 495] on p "The app I built for you lives entirely within the Blocks platform - it's more l…" at bounding box center [191, 519] width 251 height 100
click at [66, 491] on p "The app I built for you lives entirely within the Blocks platform - it's more l…" at bounding box center [191, 519] width 251 height 100
copy div "The app I built for you lives entirely within the Blocks platform - it's more l…"
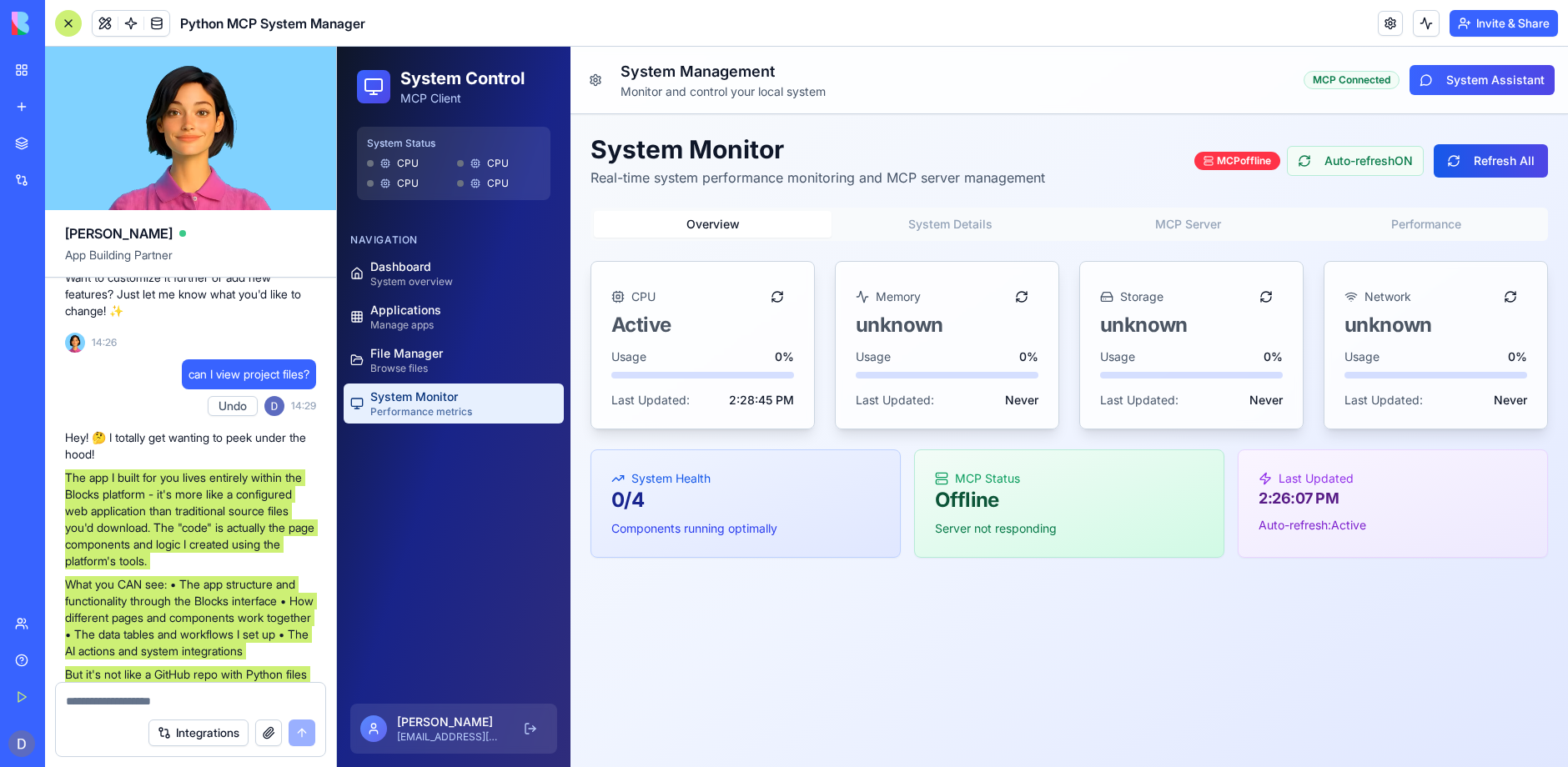
click at [948, 695] on main "Toggle Sidebar System Management Monitor and control your local system MCP Conn…" at bounding box center [1069, 407] width 997 height 720
click at [1472, 164] on button "Refresh All" at bounding box center [1490, 161] width 114 height 34
click at [1230, 160] on div "MCP offline" at bounding box center [1237, 161] width 86 height 19
click at [1173, 218] on button "MCP Server" at bounding box center [1188, 224] width 238 height 27
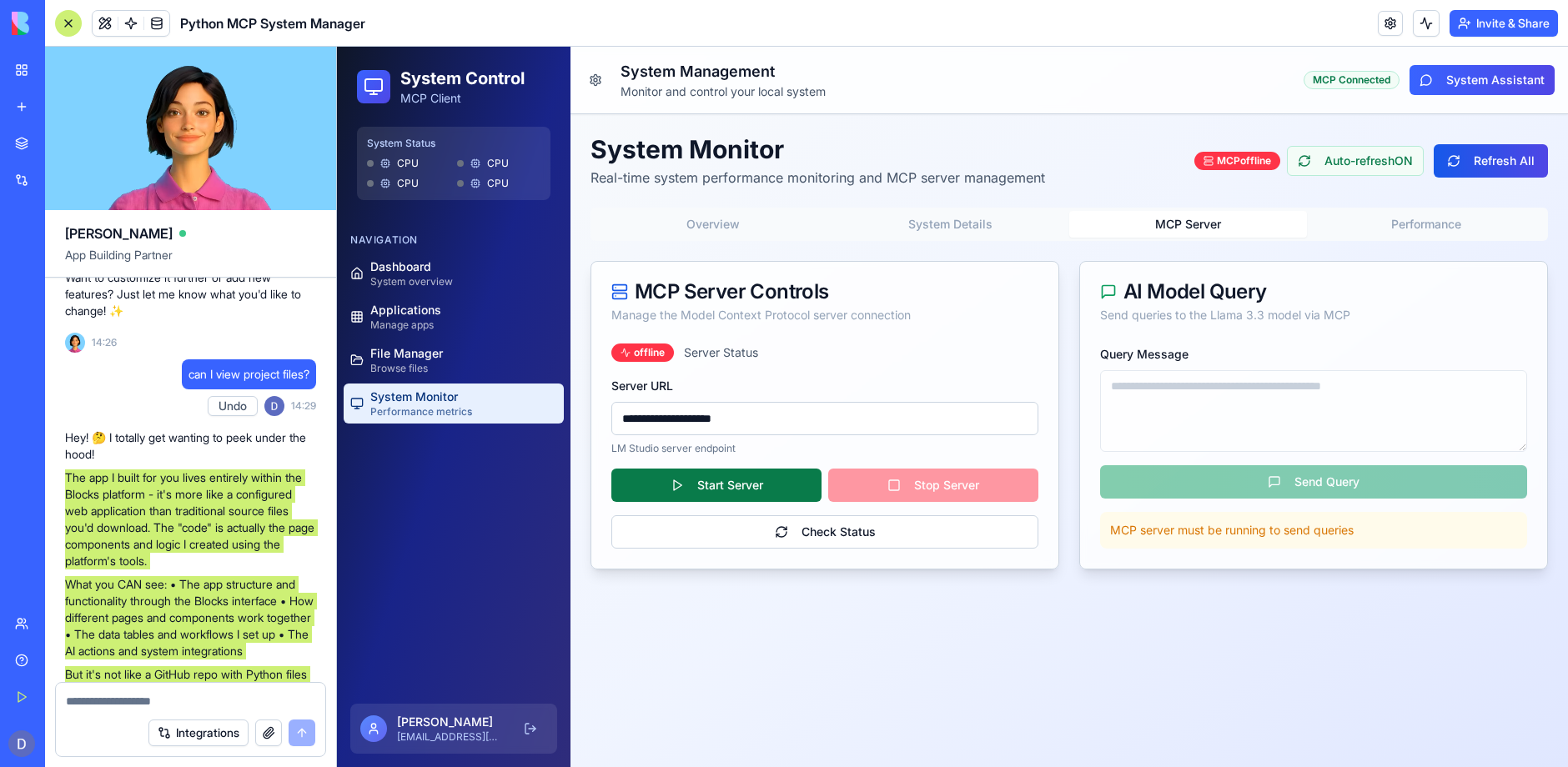
click at [732, 488] on button "Start Server" at bounding box center [716, 486] width 210 height 34
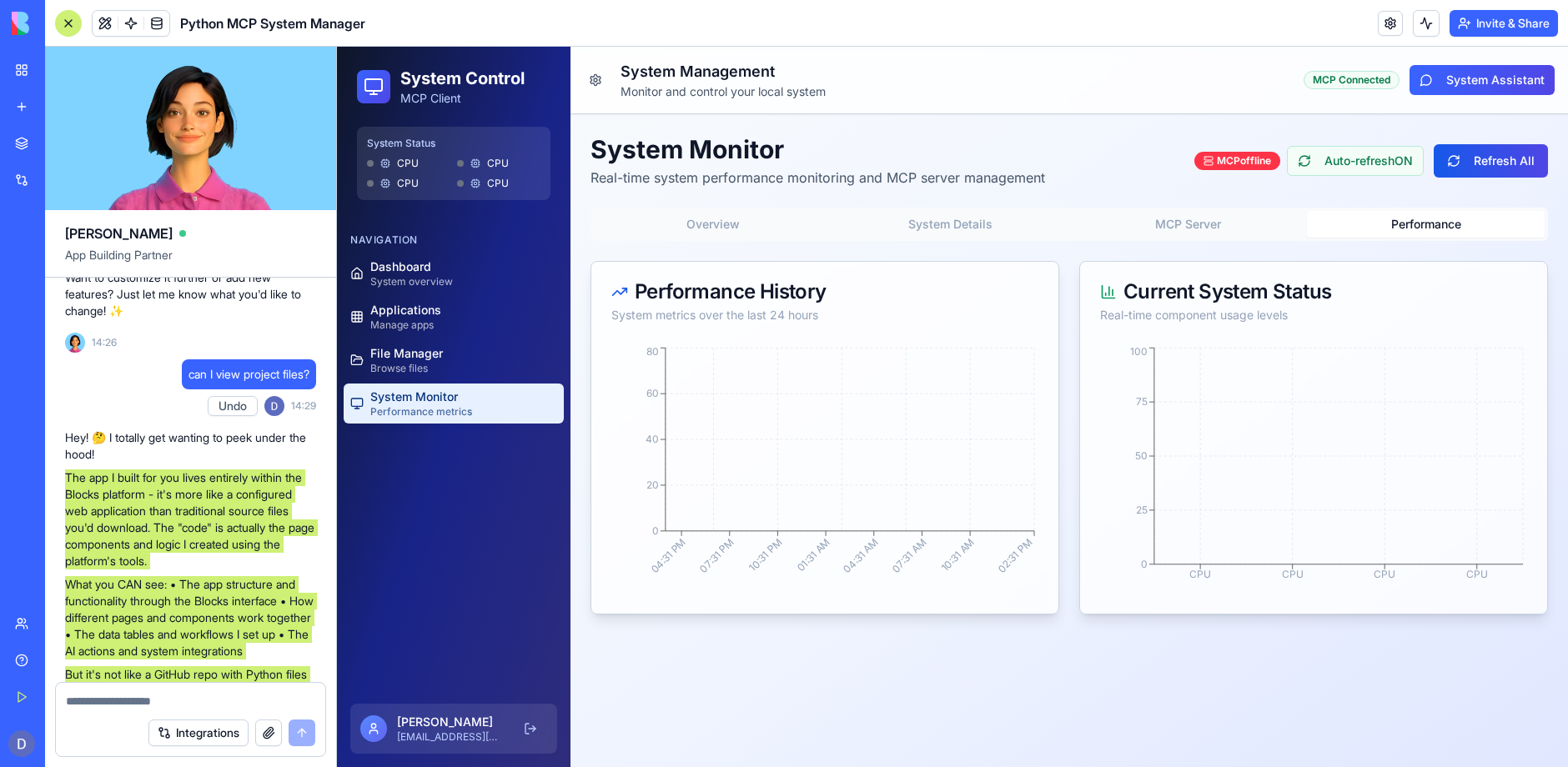
click at [1409, 217] on button "Performance" at bounding box center [1426, 224] width 238 height 27
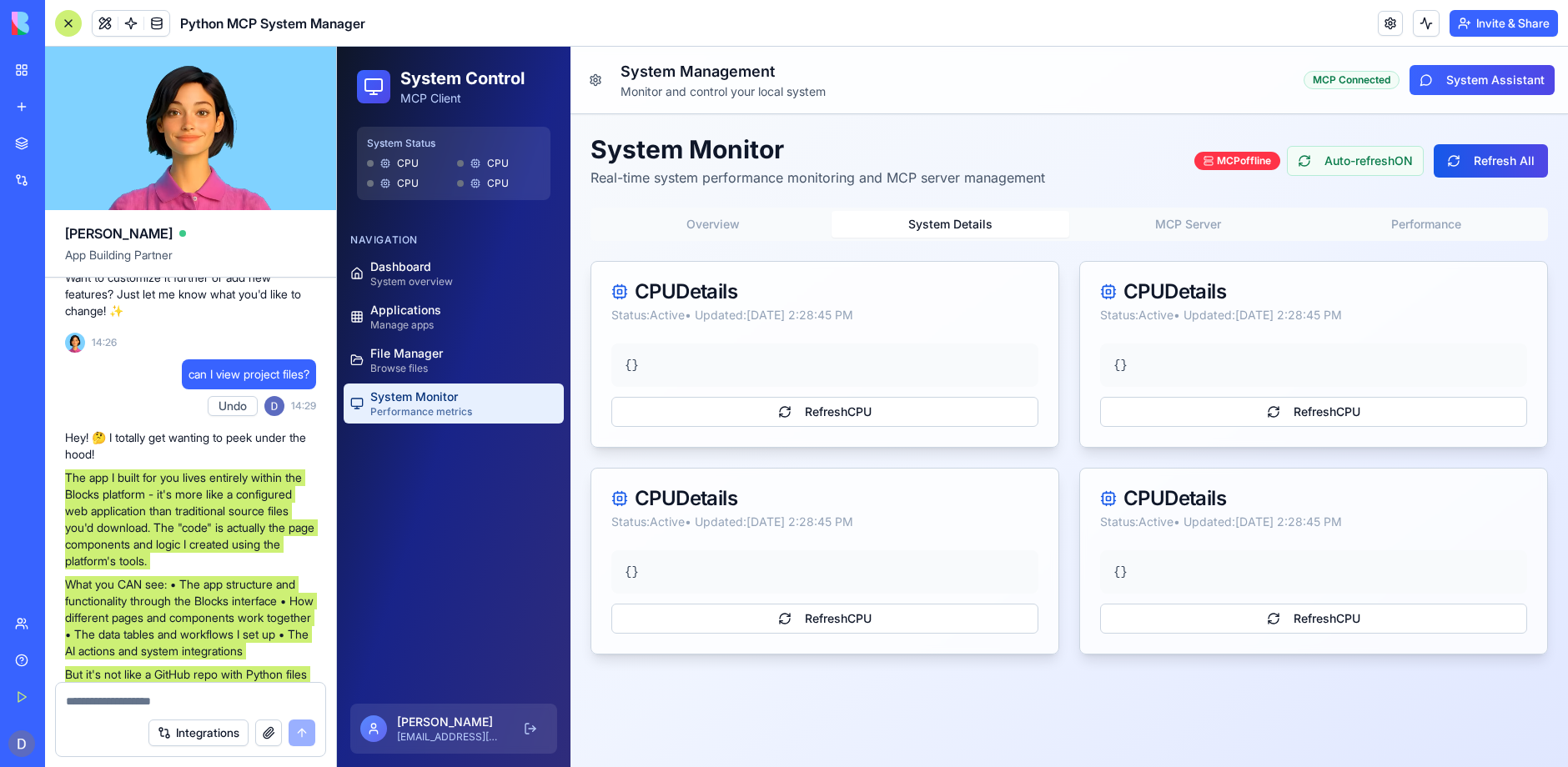
click at [949, 221] on button "System Details" at bounding box center [950, 224] width 238 height 27
click at [1342, 418] on button "Refresh CPU" at bounding box center [1313, 412] width 427 height 30
click at [1311, 616] on button "Refresh CPU" at bounding box center [1313, 618] width 427 height 30
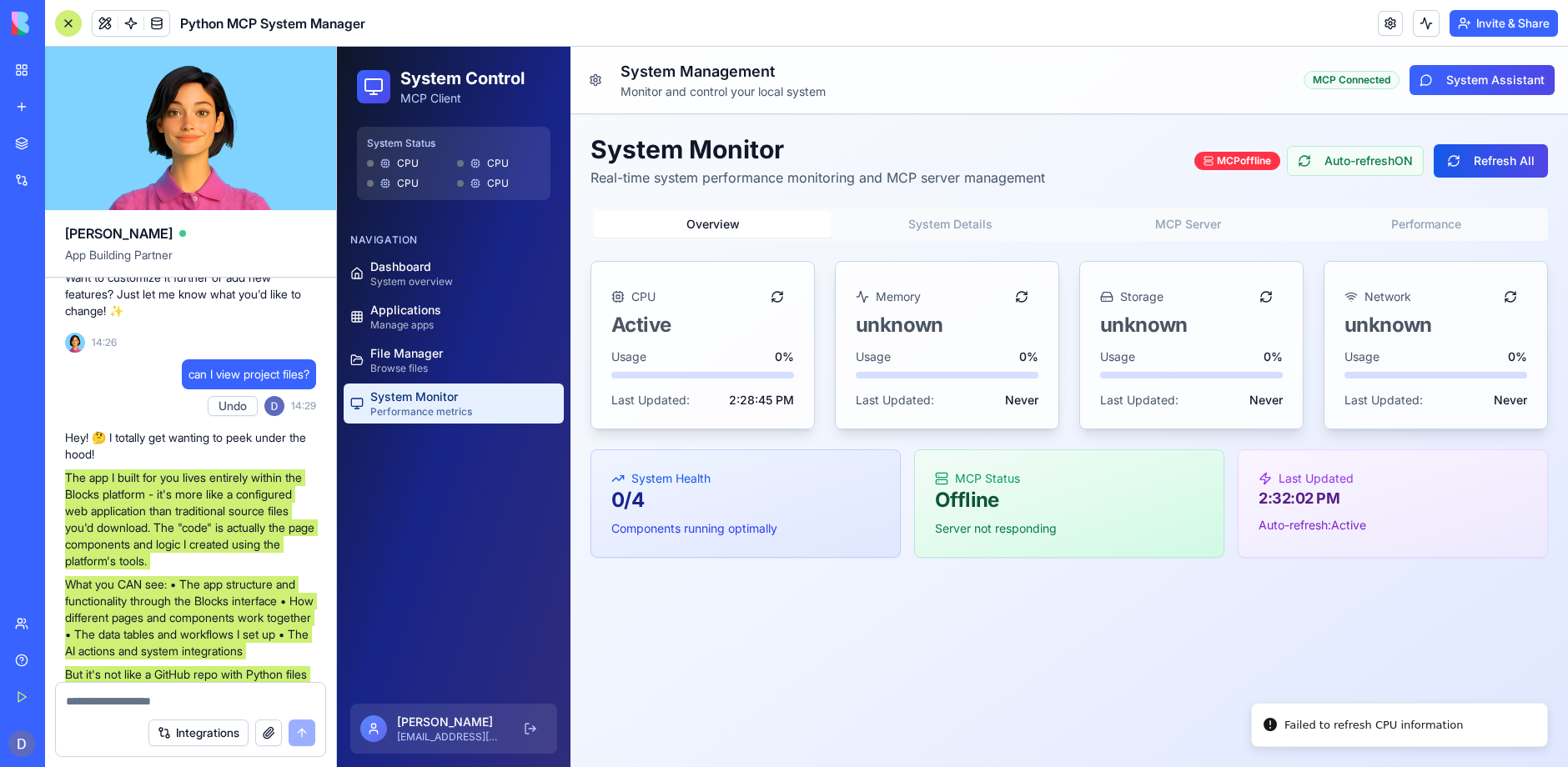
click at [725, 223] on button "Overview" at bounding box center [712, 224] width 238 height 27
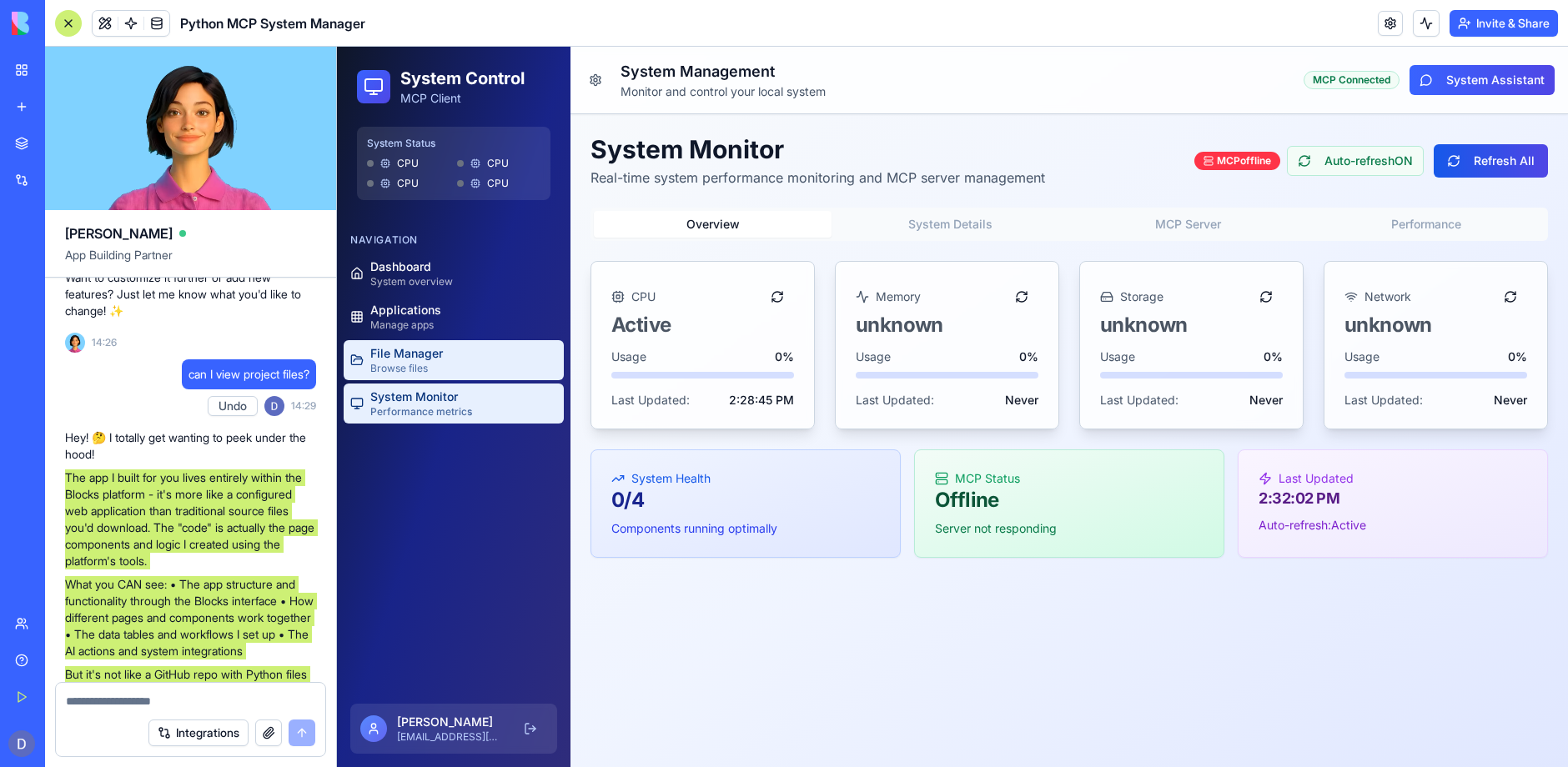
click at [448, 351] on link "File Manager Browse files" at bounding box center [453, 360] width 220 height 40
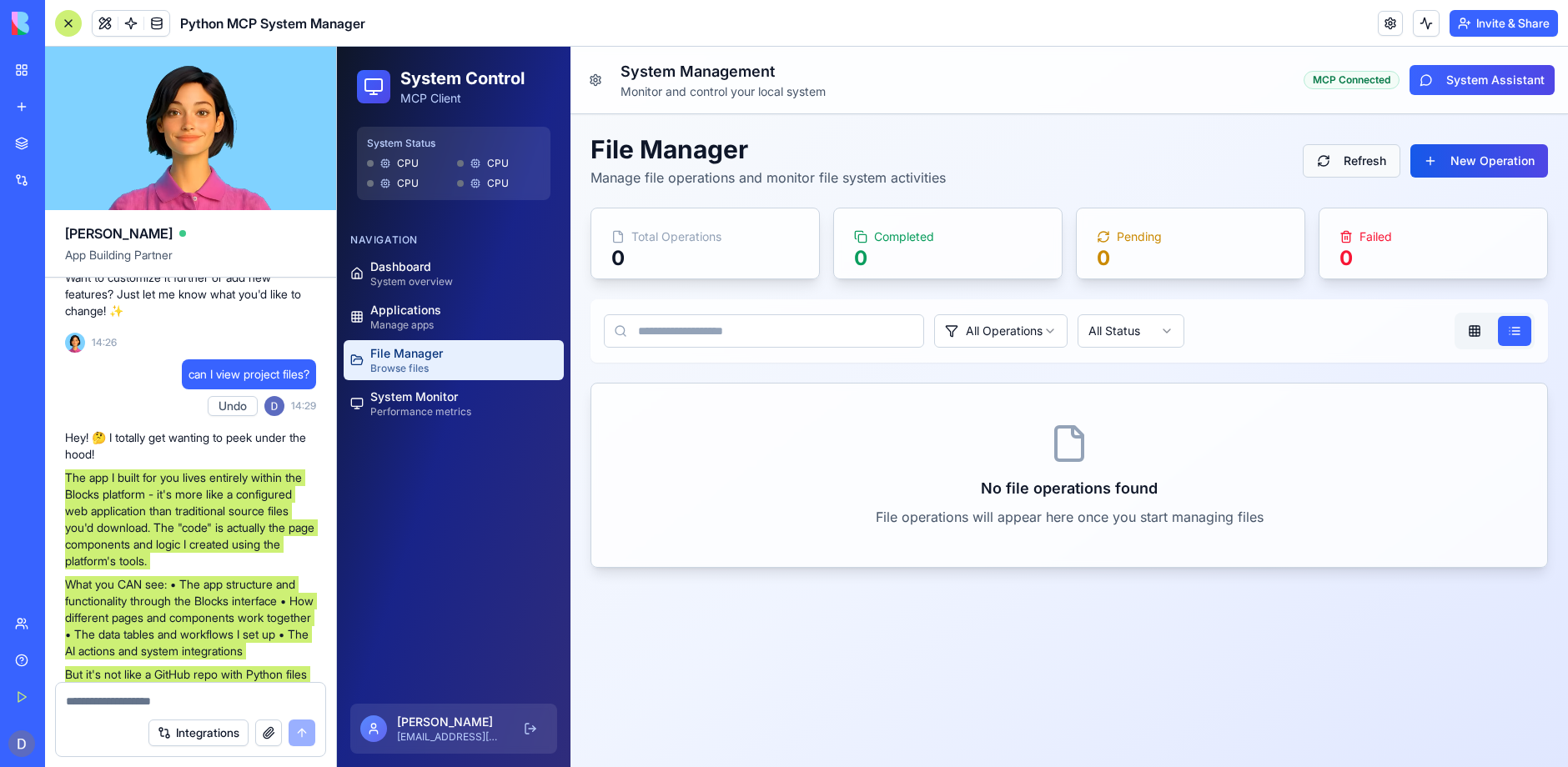
click at [1365, 158] on button "Refresh" at bounding box center [1351, 161] width 97 height 34
click at [434, 320] on span "Manage apps" at bounding box center [405, 325] width 71 height 13
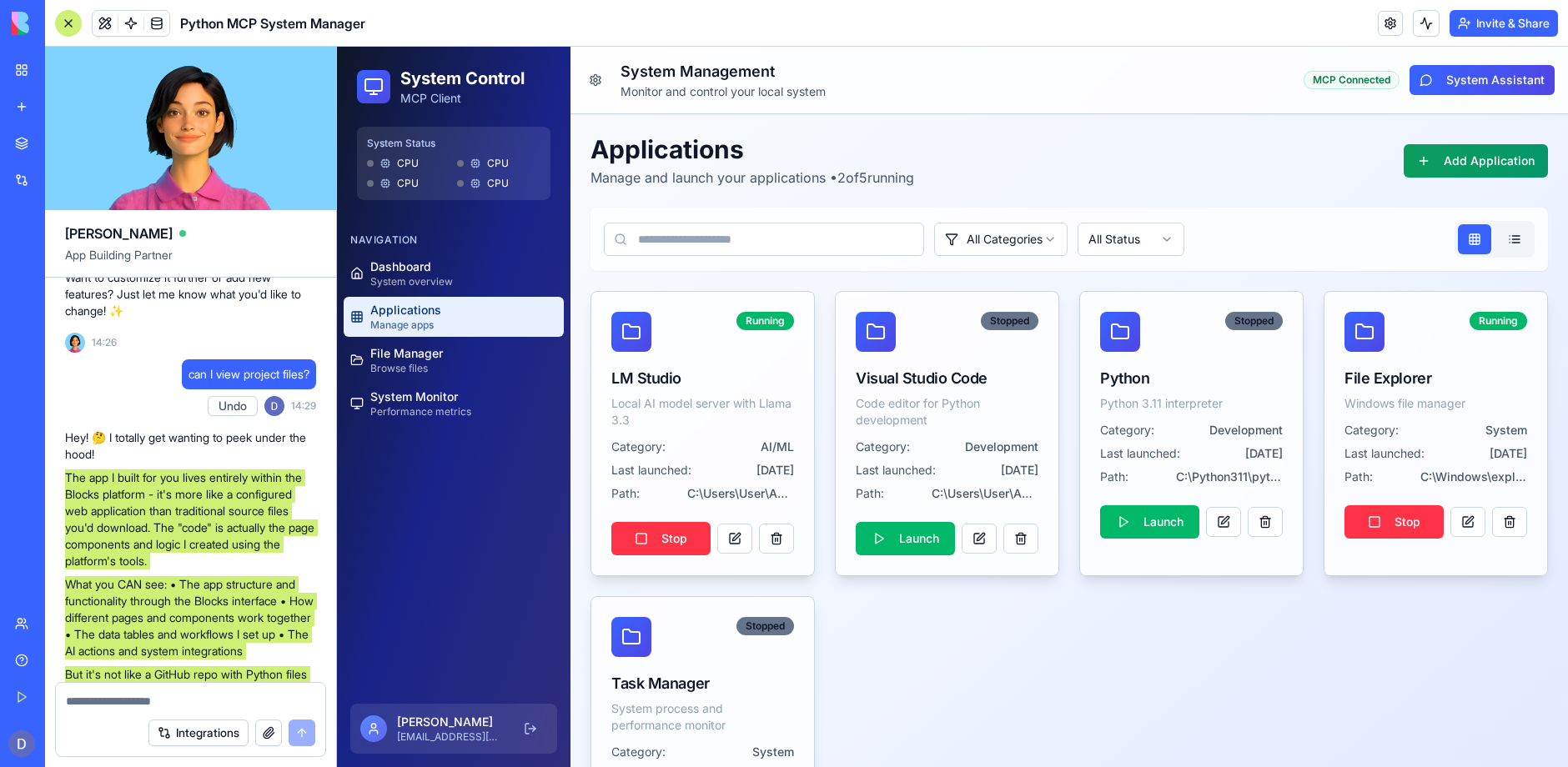
click at [369, 162] on div at bounding box center [371, 164] width 7 height 7
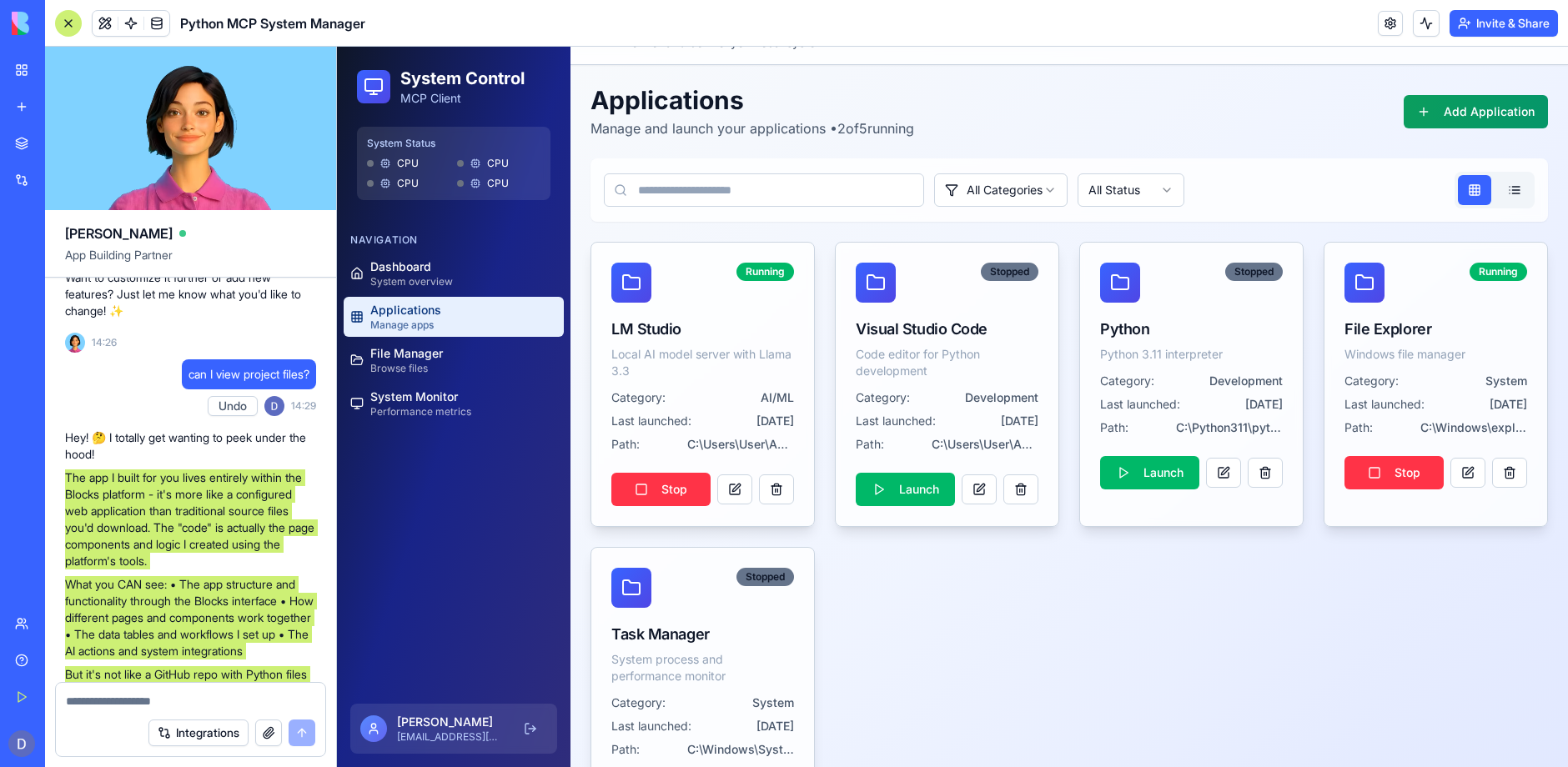
scroll to position [133, 0]
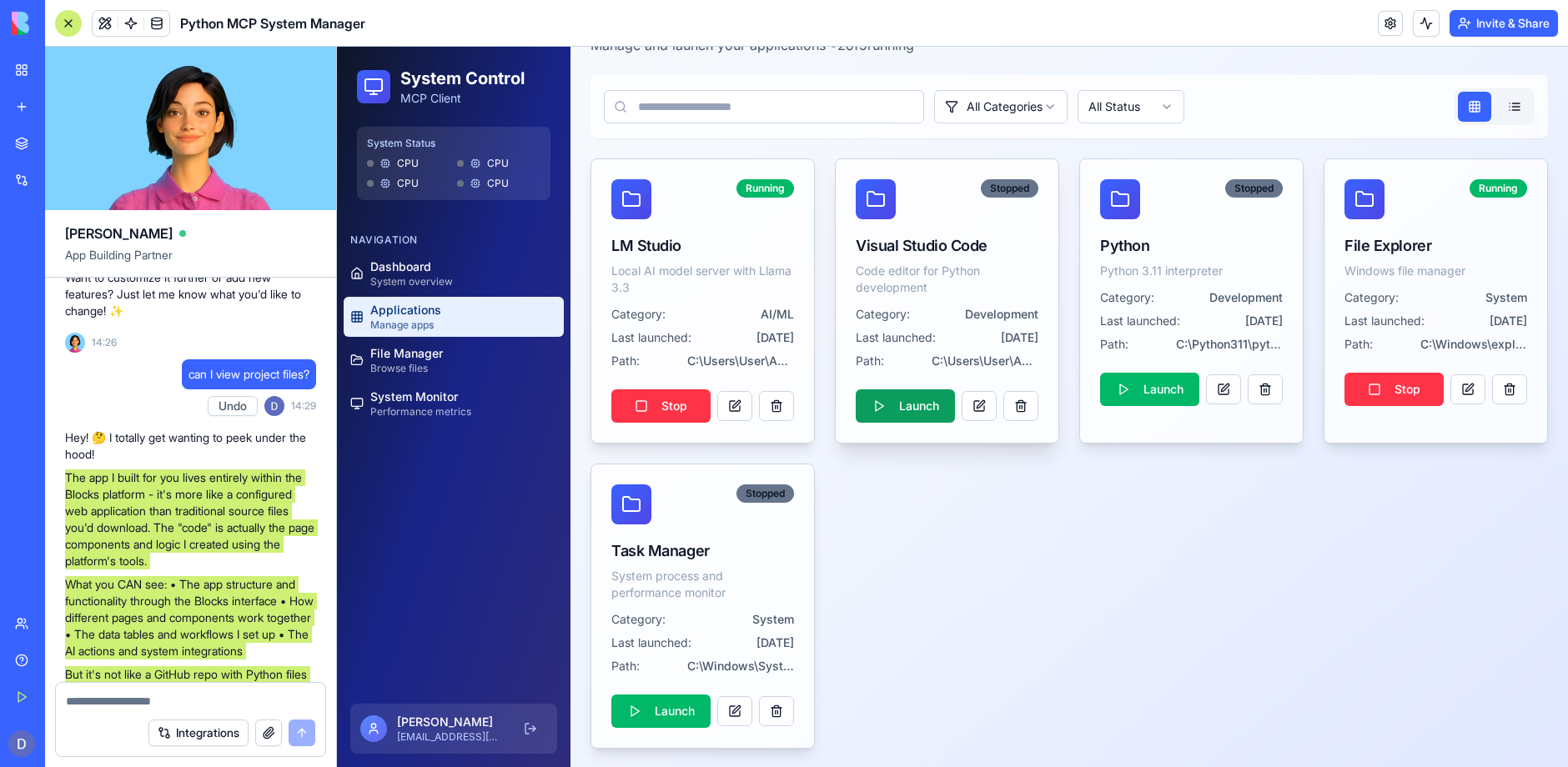
click at [892, 408] on button "Launch" at bounding box center [905, 406] width 99 height 34
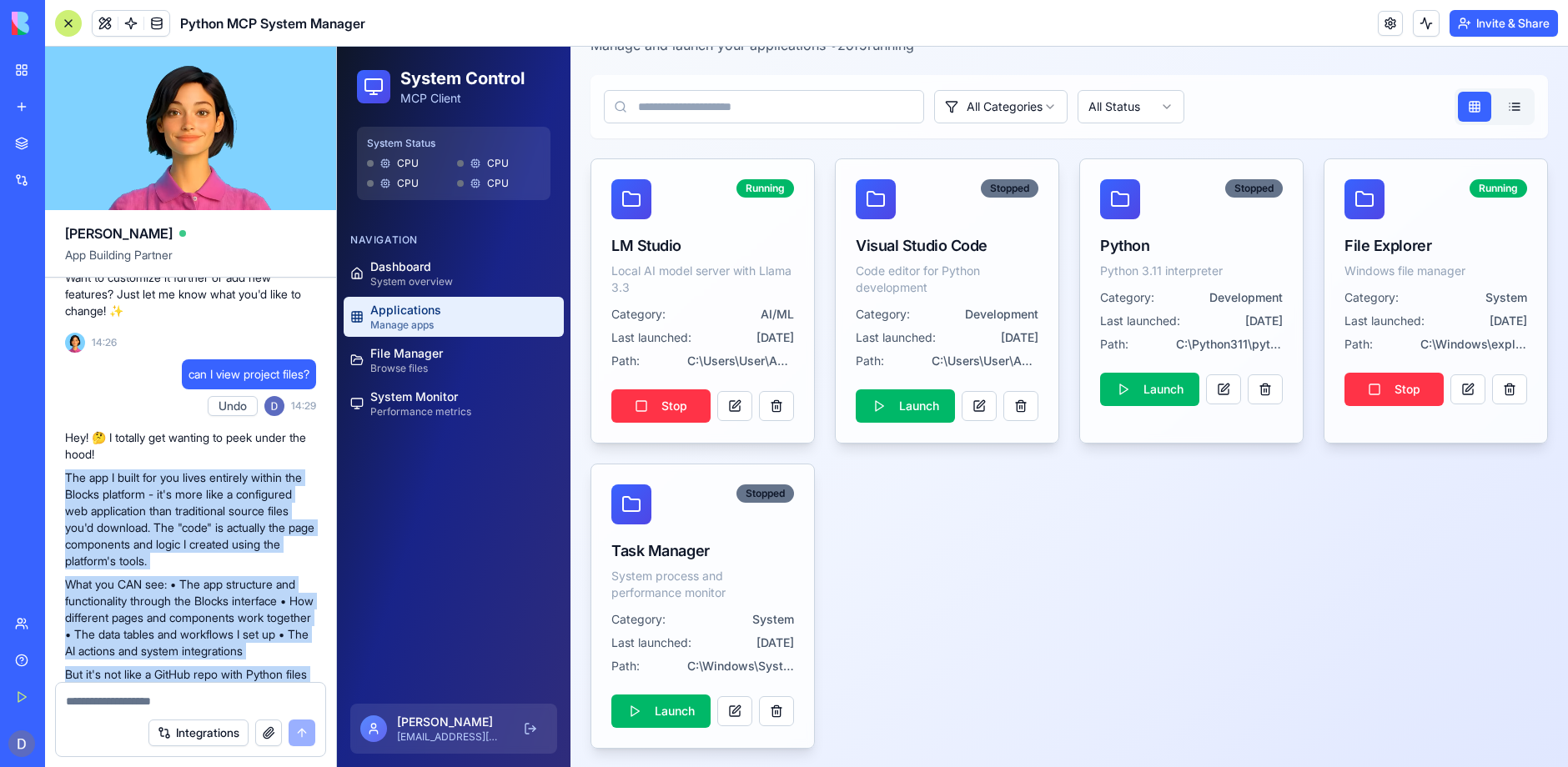
click at [25, 68] on link "My Workspace" at bounding box center [38, 70] width 66 height 34
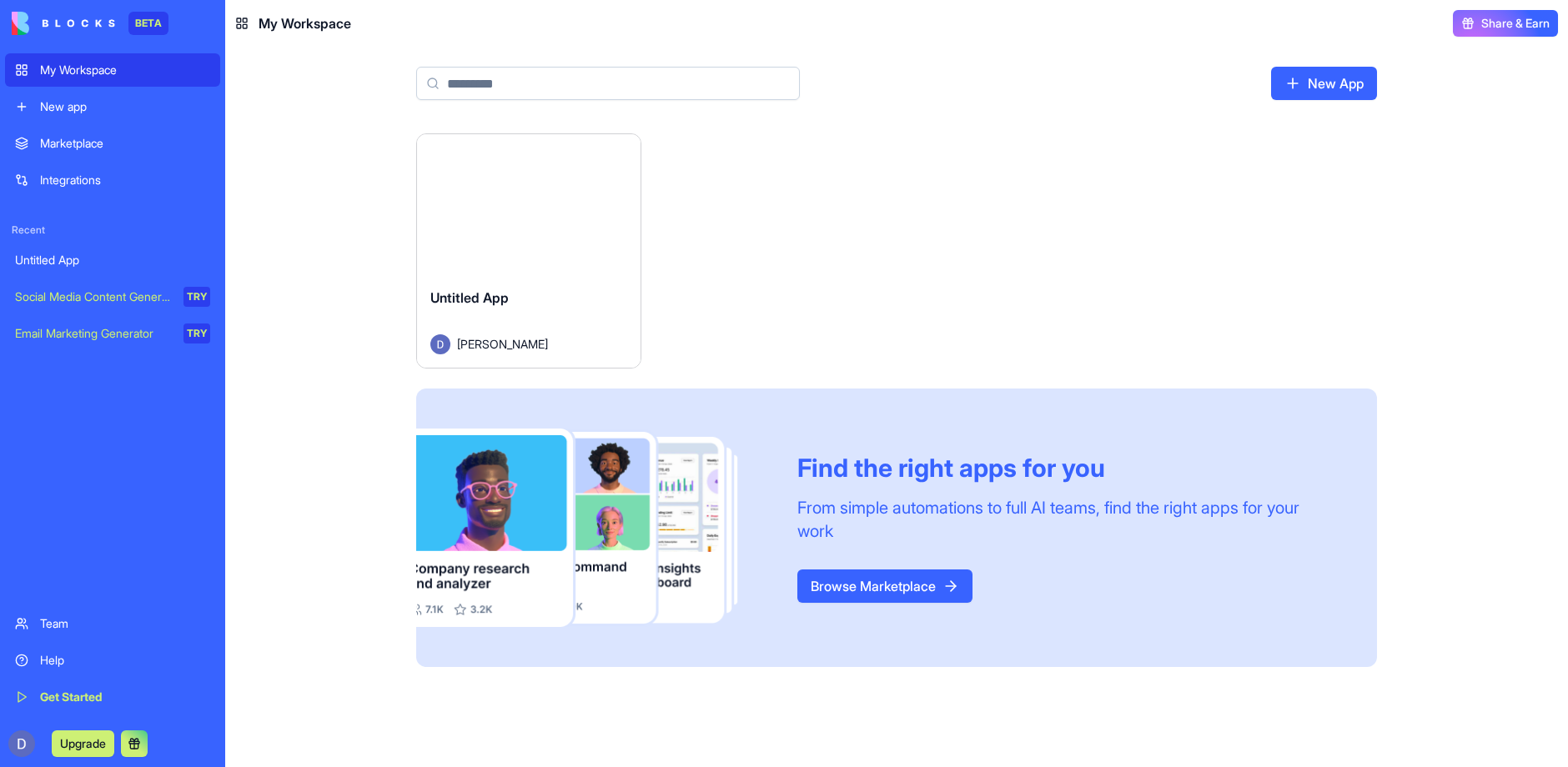
click at [88, 329] on div "Email Marketing Generator" at bounding box center [93, 334] width 157 height 17
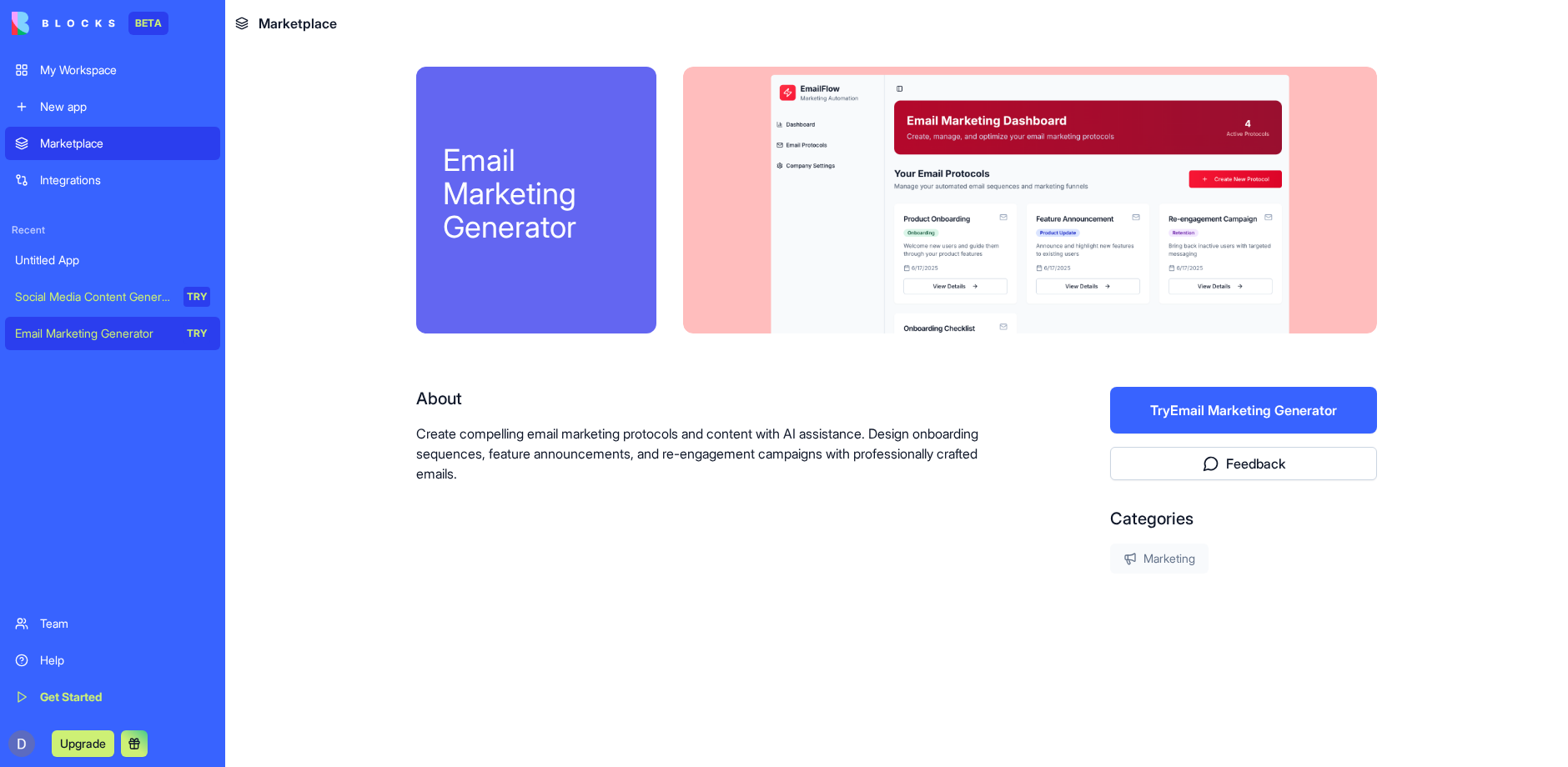
click at [79, 299] on div "Social Media Content Generator" at bounding box center [93, 296] width 157 height 17
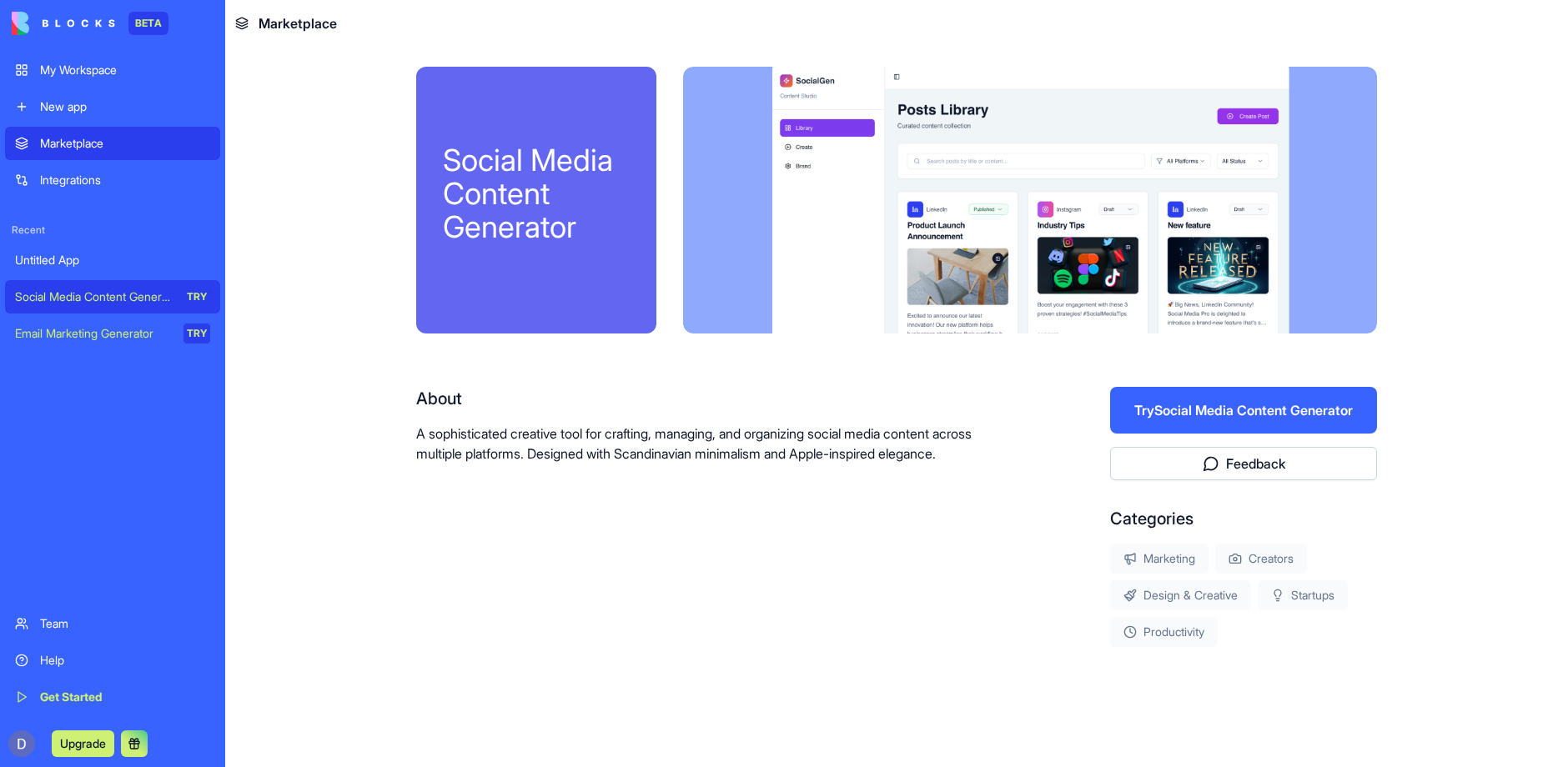
click at [50, 63] on div "My Workspace" at bounding box center [125, 70] width 170 height 17
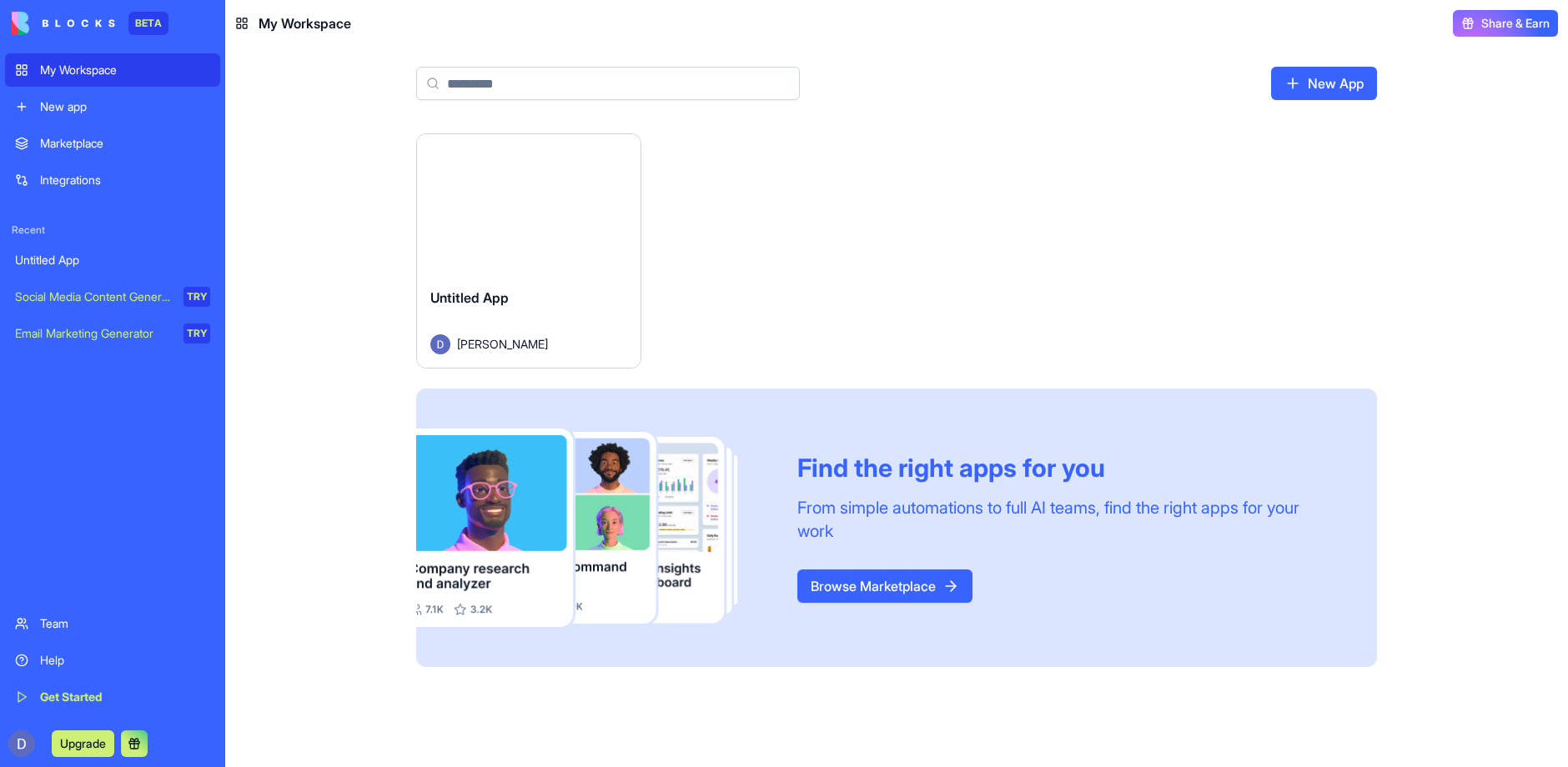
click at [493, 242] on div "Launch" at bounding box center [528, 204] width 224 height 140
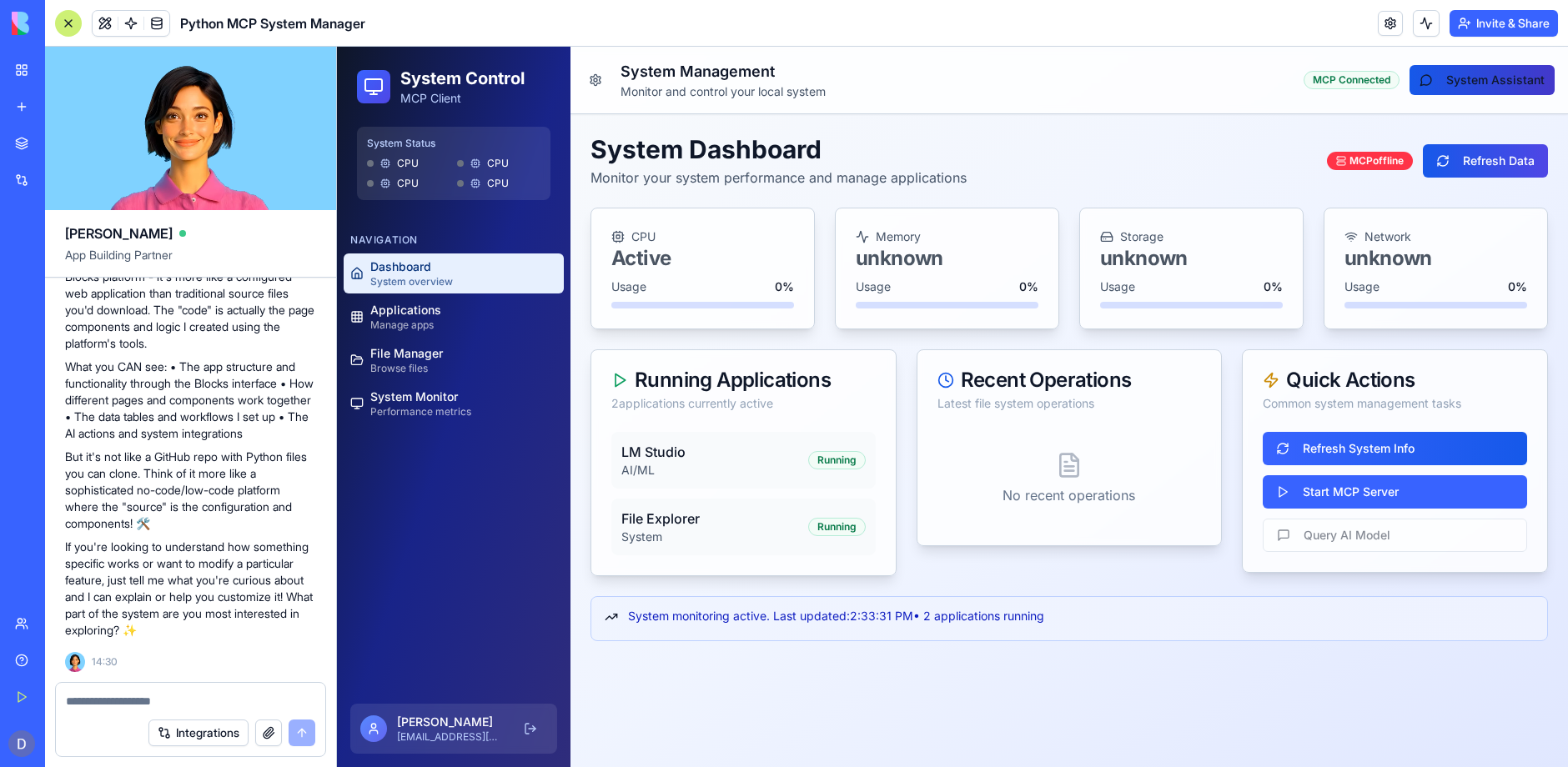
click at [1489, 78] on button "System Assistant" at bounding box center [1482, 81] width 145 height 30
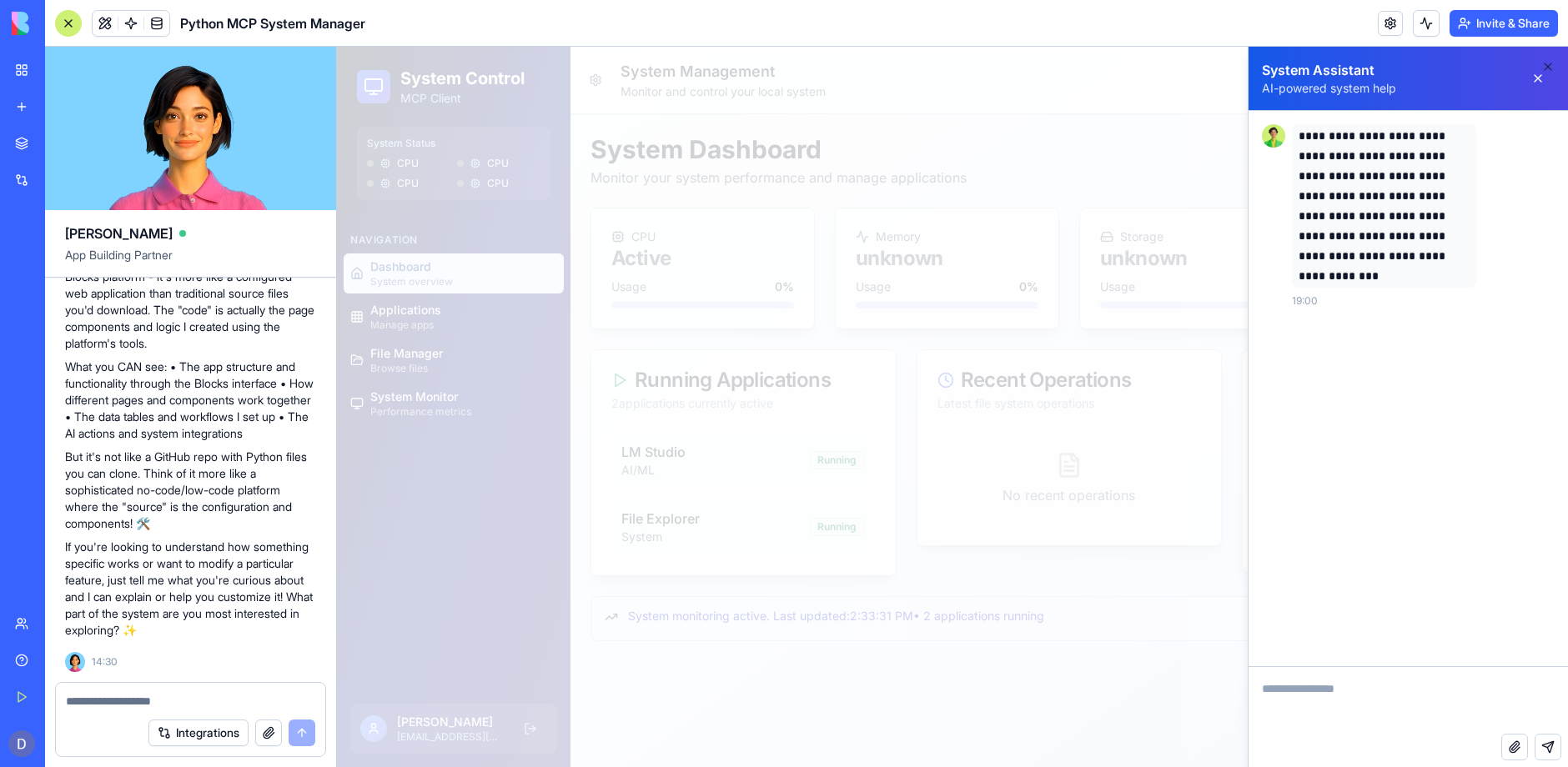
click at [1274, 696] on textarea at bounding box center [1408, 700] width 319 height 66
type textarea "**********"
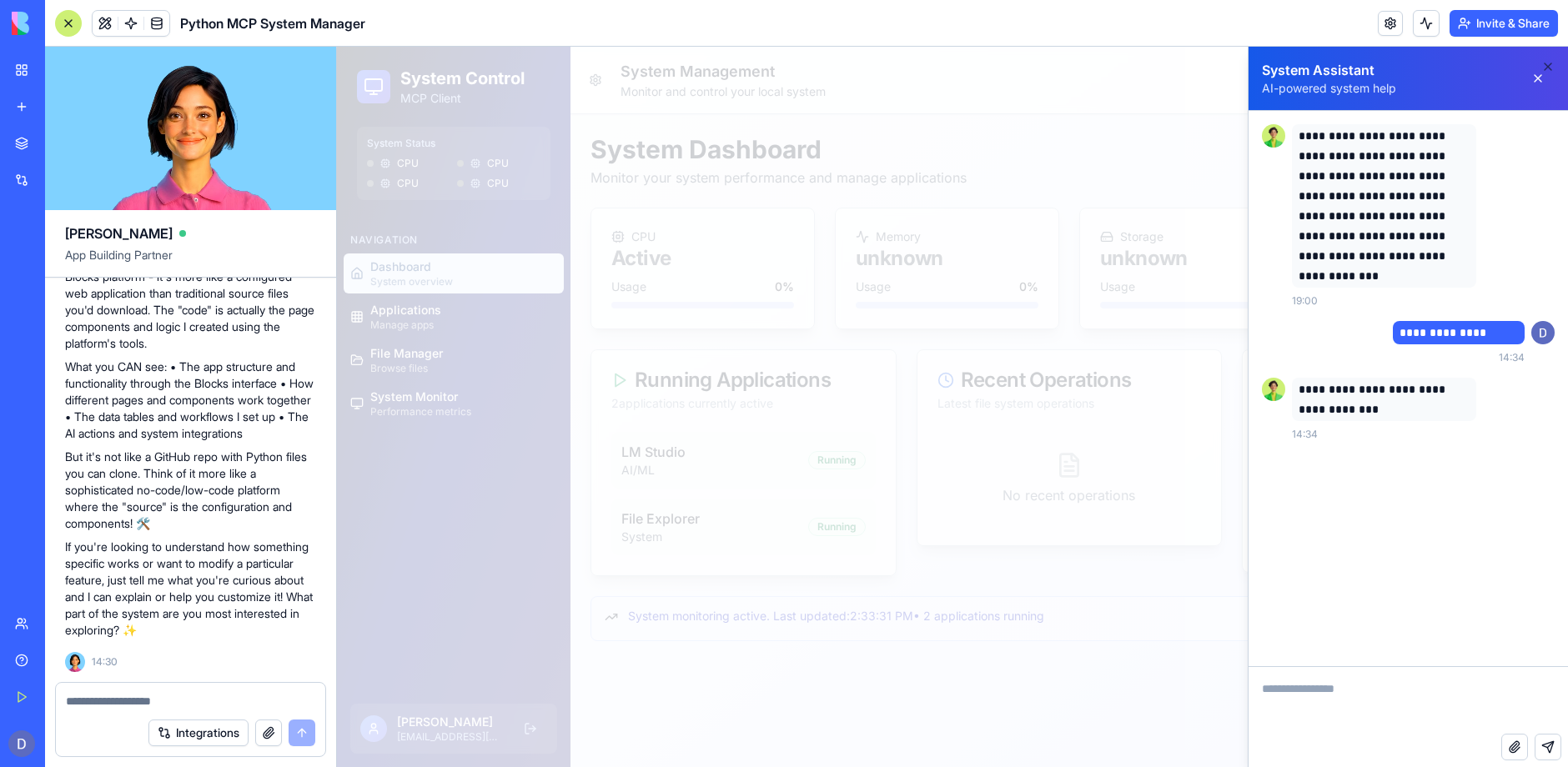
click at [1009, 357] on div at bounding box center [952, 407] width 1231 height 720
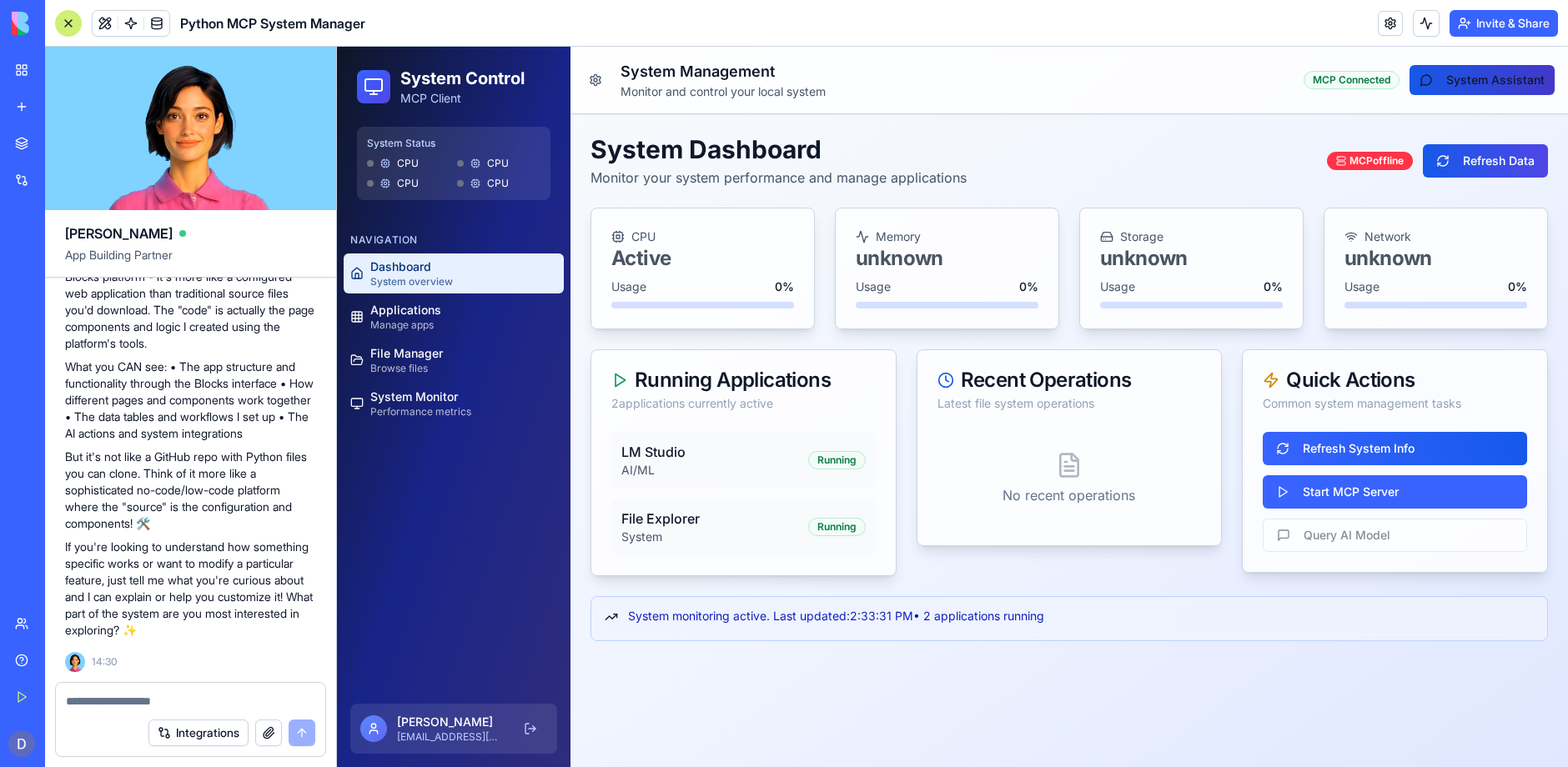
click at [1478, 81] on button "System Assistant" at bounding box center [1482, 81] width 145 height 30
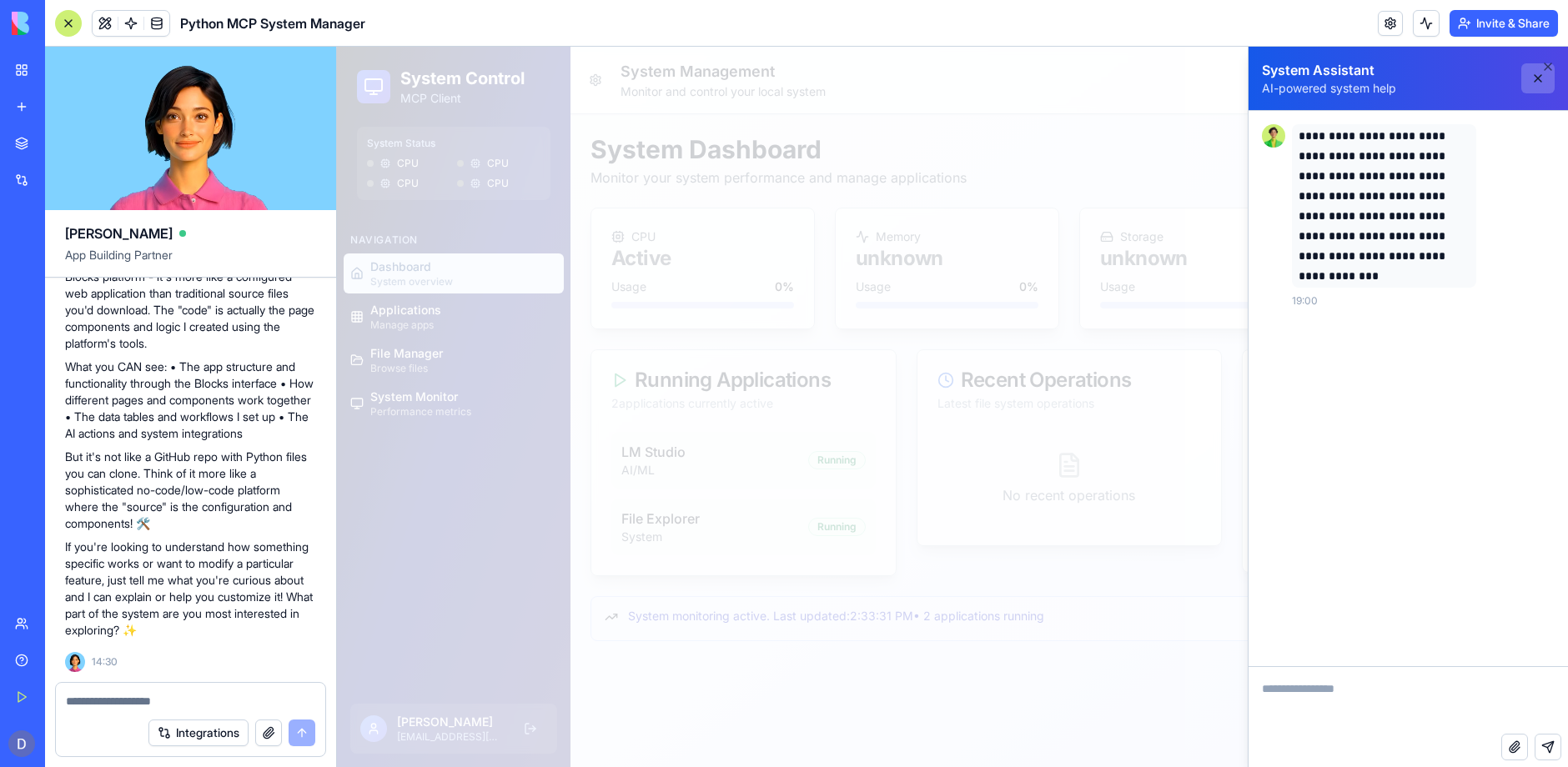
click at [1540, 76] on button at bounding box center [1538, 79] width 34 height 30
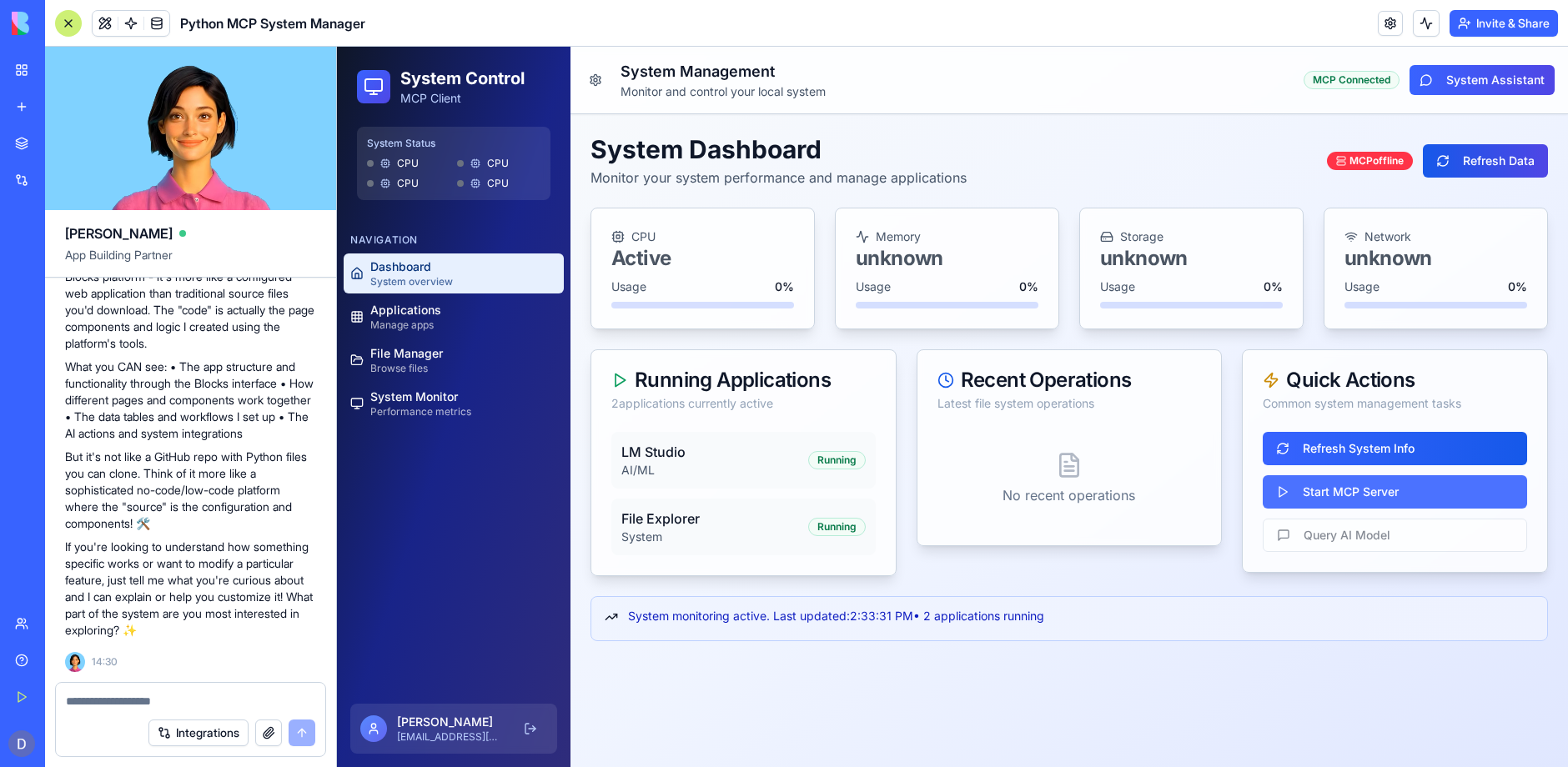
click at [1333, 495] on button "Start MCP Server" at bounding box center [1395, 492] width 265 height 34
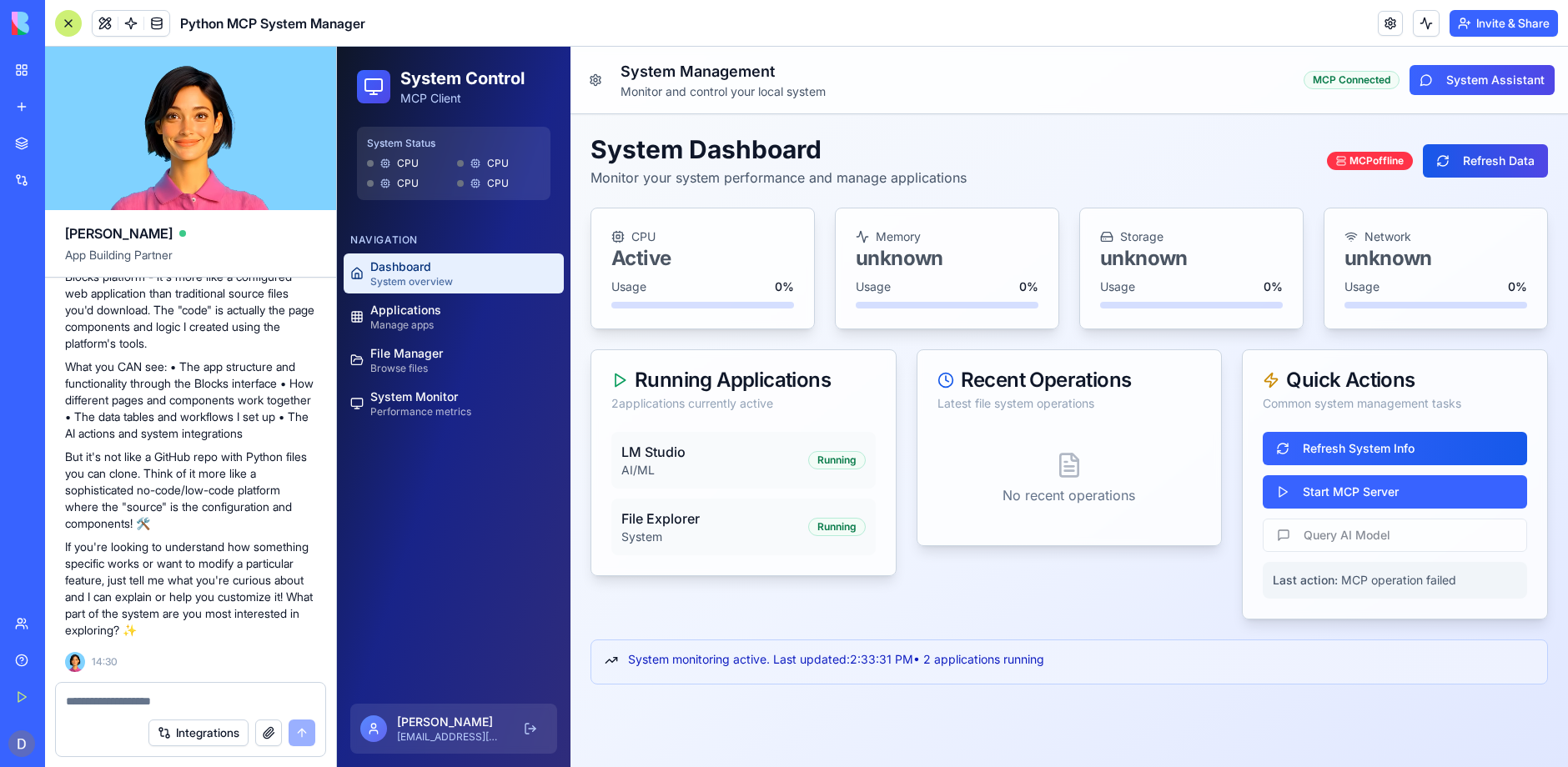
click at [1367, 536] on div "Refresh System Info Start MCP Server Query AI Model Last action: MCP operation …" at bounding box center [1395, 525] width 304 height 187
click at [1276, 531] on div "Refresh System Info Start MCP Server Query AI Model Last action: MCP operation …" at bounding box center [1395, 525] width 304 height 187
drag, startPoint x: 1278, startPoint y: 493, endPoint x: 1282, endPoint y: 516, distance: 23.3
click at [1278, 495] on button "Start MCP Server" at bounding box center [1395, 492] width 265 height 34
click at [647, 453] on p "LM Studio" at bounding box center [714, 451] width 187 height 20
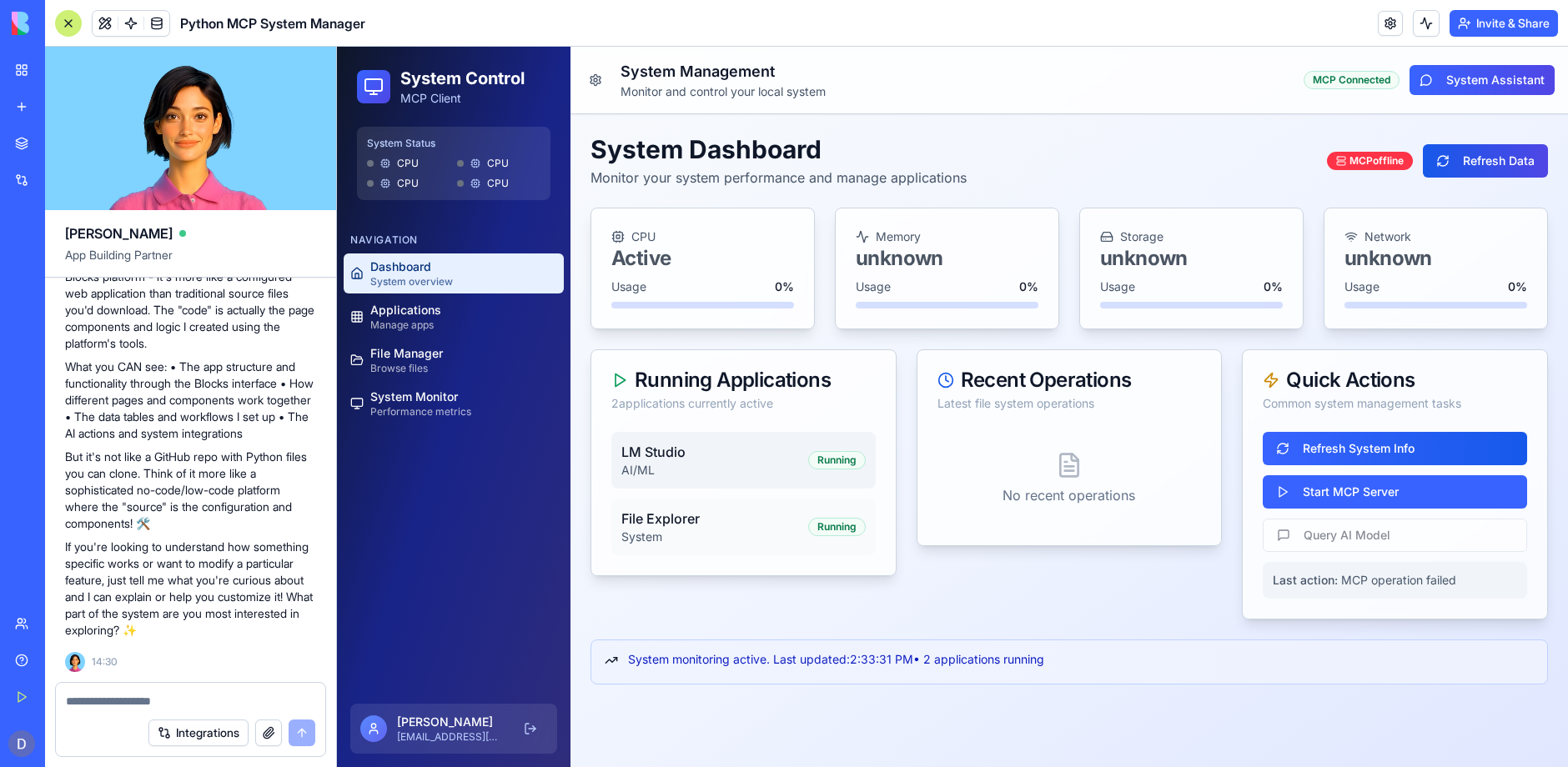
click at [851, 466] on div "Running" at bounding box center [836, 460] width 58 height 19
click at [848, 463] on div "Running" at bounding box center [836, 460] width 58 height 19
click at [665, 525] on p "File Explorer" at bounding box center [714, 518] width 187 height 20
click at [473, 318] on link "Applications Manage apps" at bounding box center [453, 317] width 220 height 40
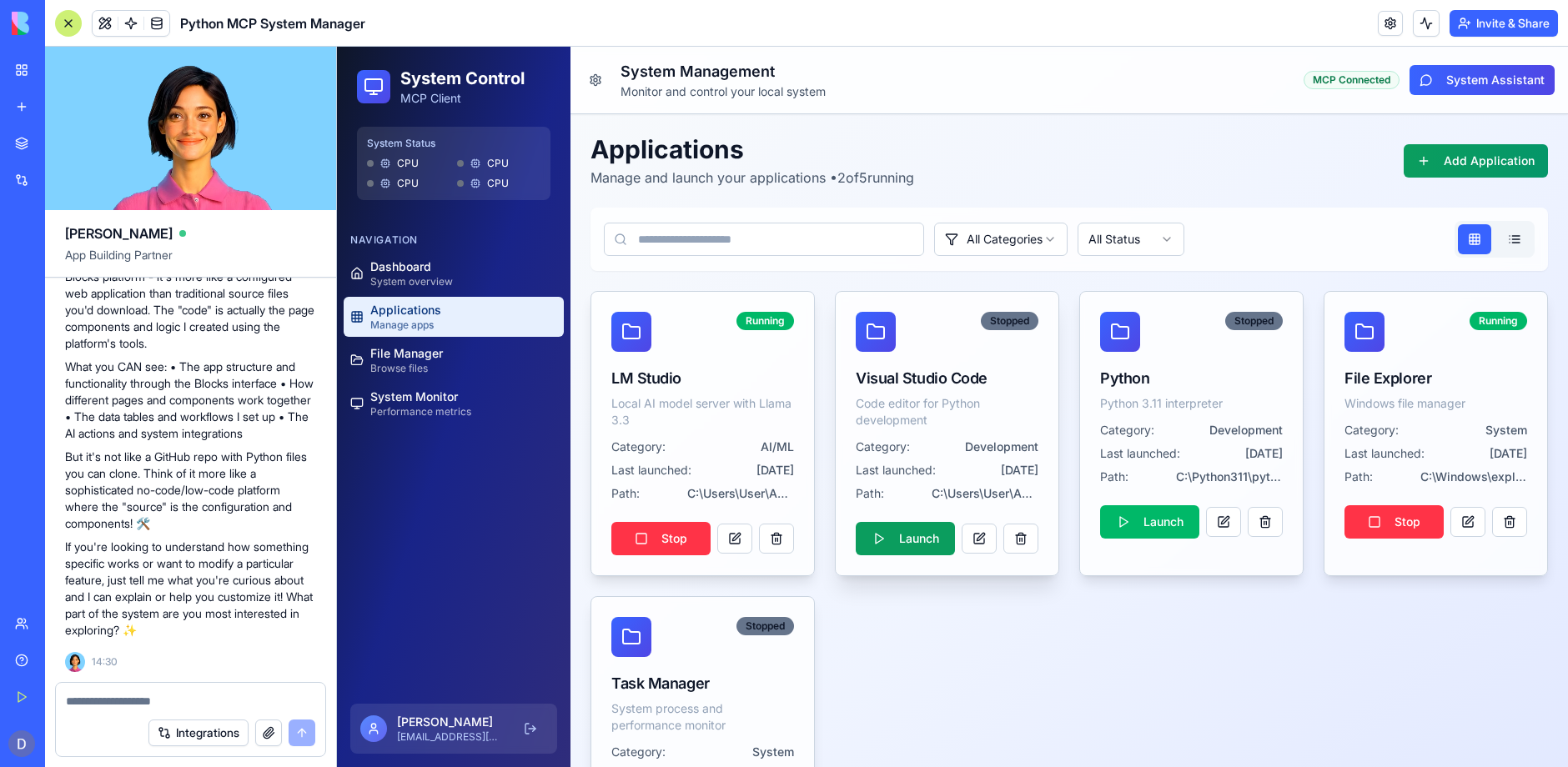
click at [896, 533] on button "Launch" at bounding box center [905, 539] width 99 height 34
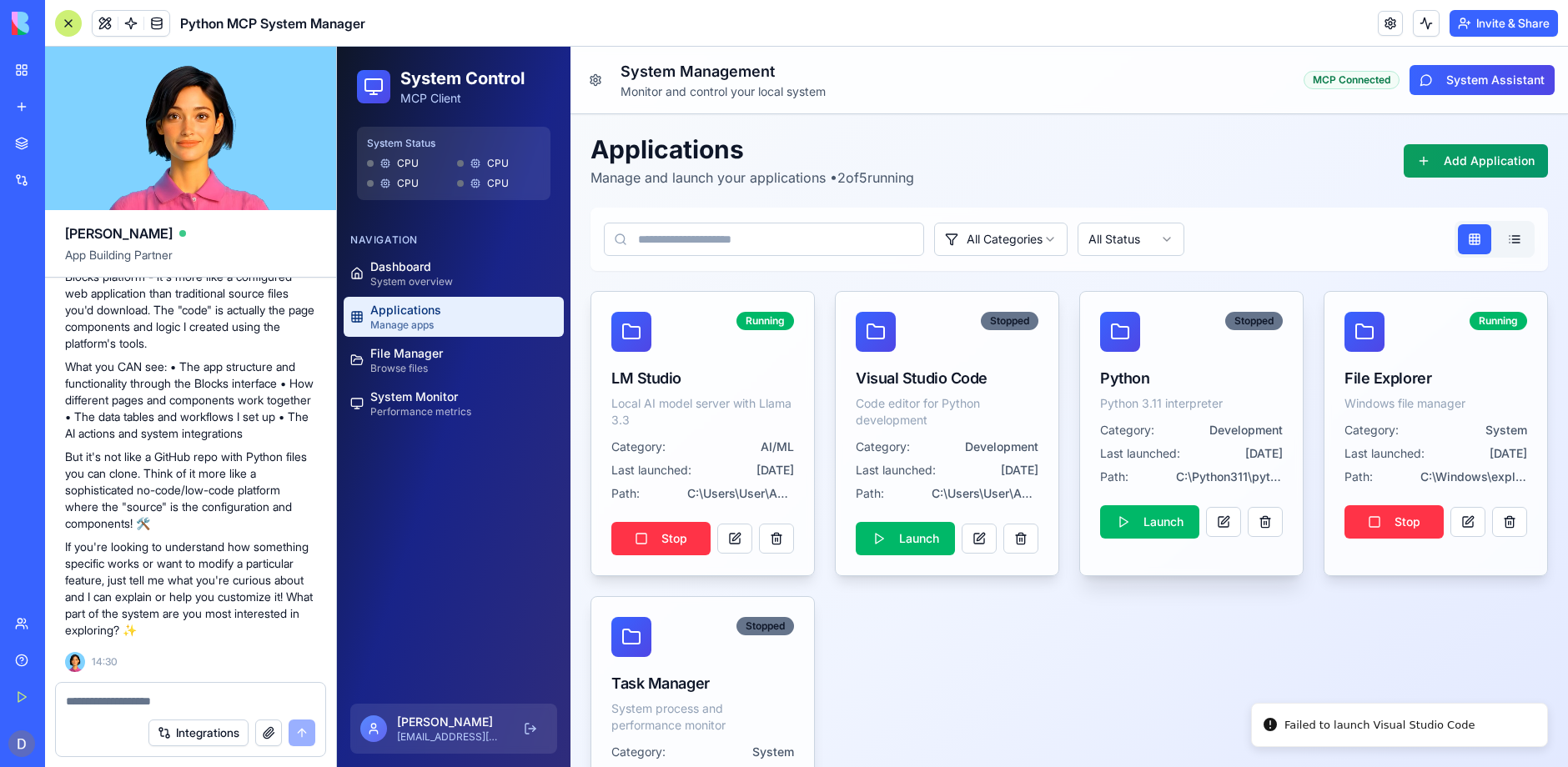
click at [1127, 519] on button "Launch" at bounding box center [1149, 522] width 99 height 34
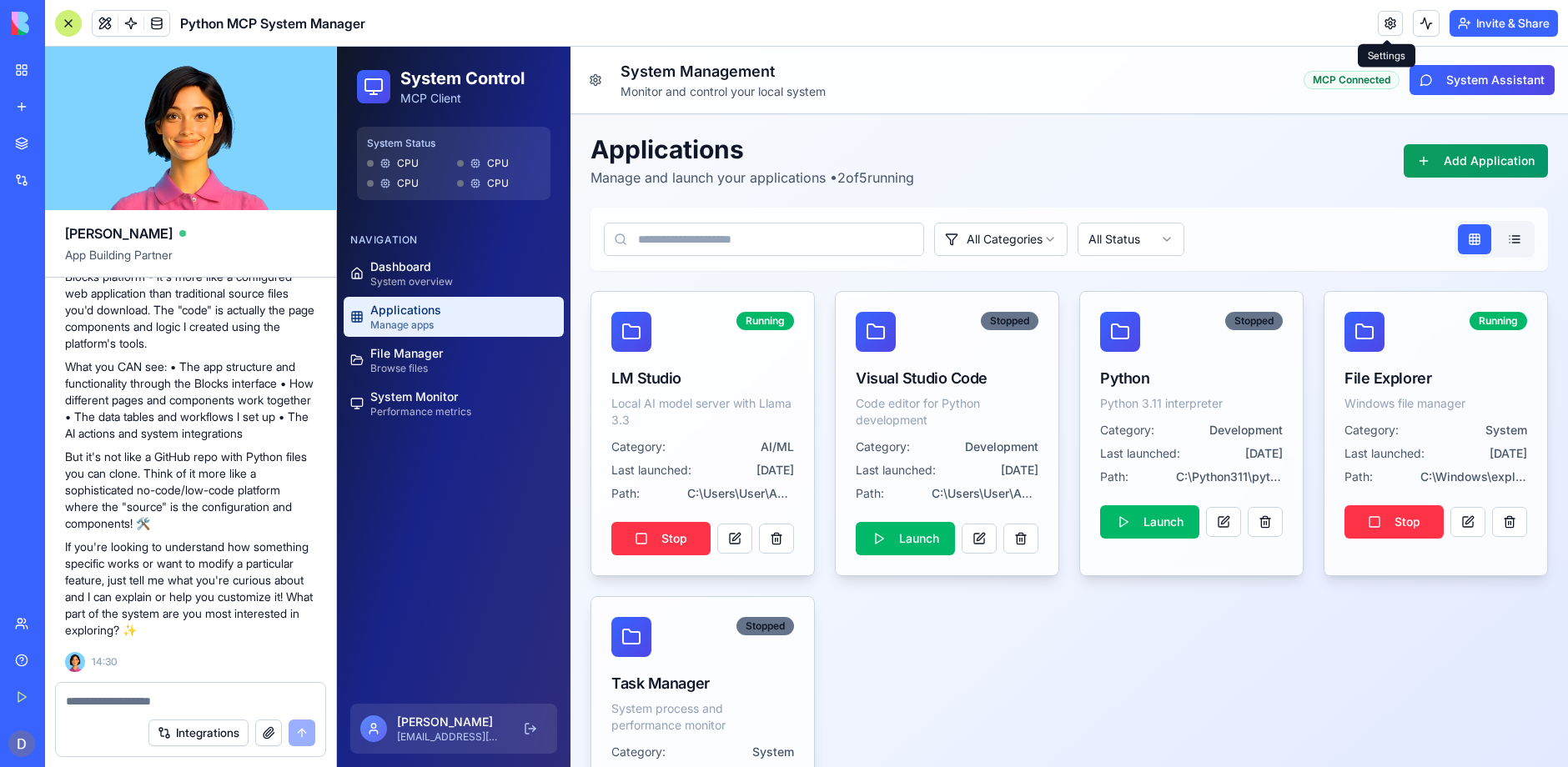
click at [1389, 23] on link at bounding box center [1390, 23] width 25 height 25
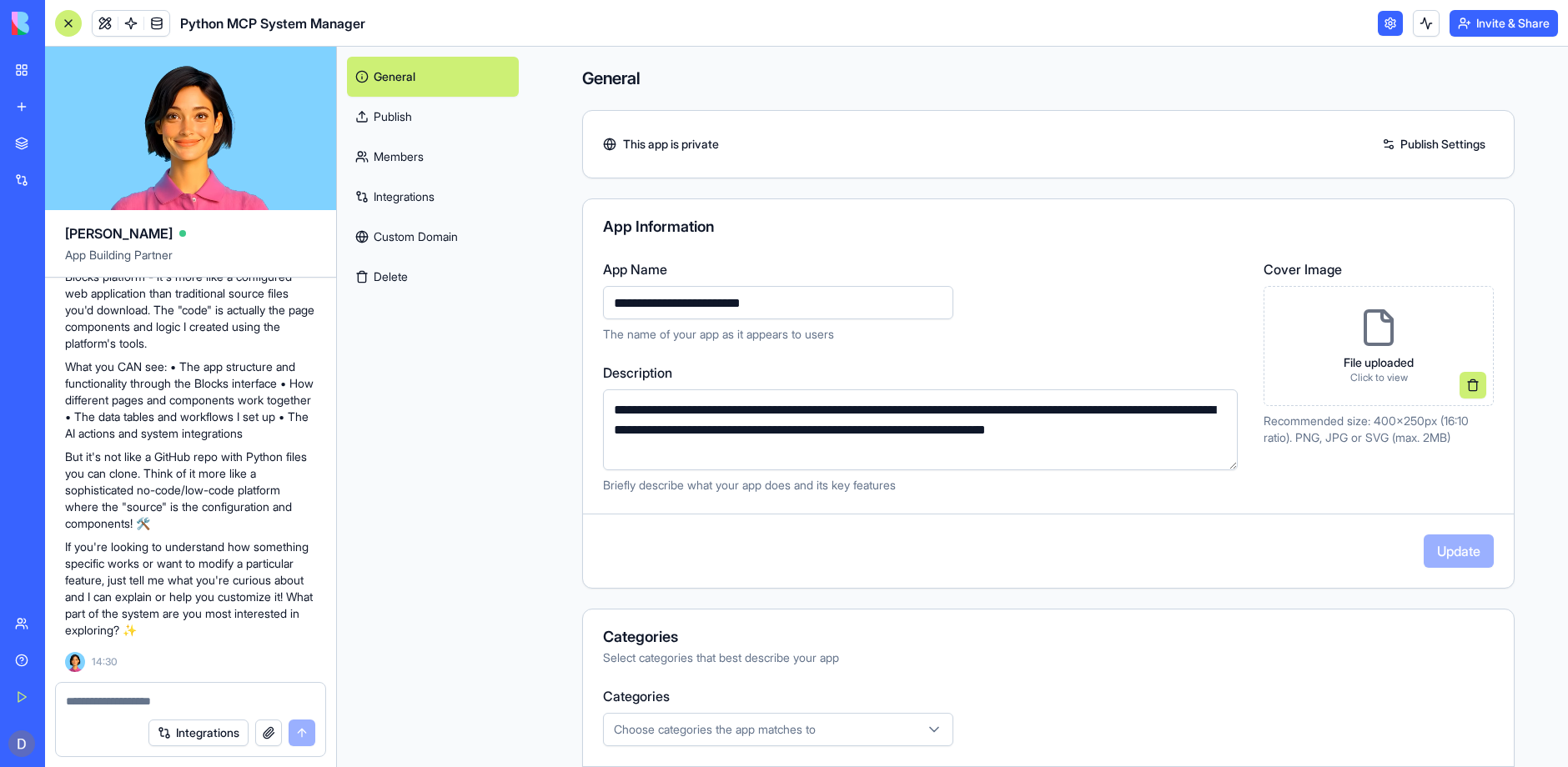
click at [62, 73] on div "My Workspace" at bounding box center [50, 70] width 22 height 17
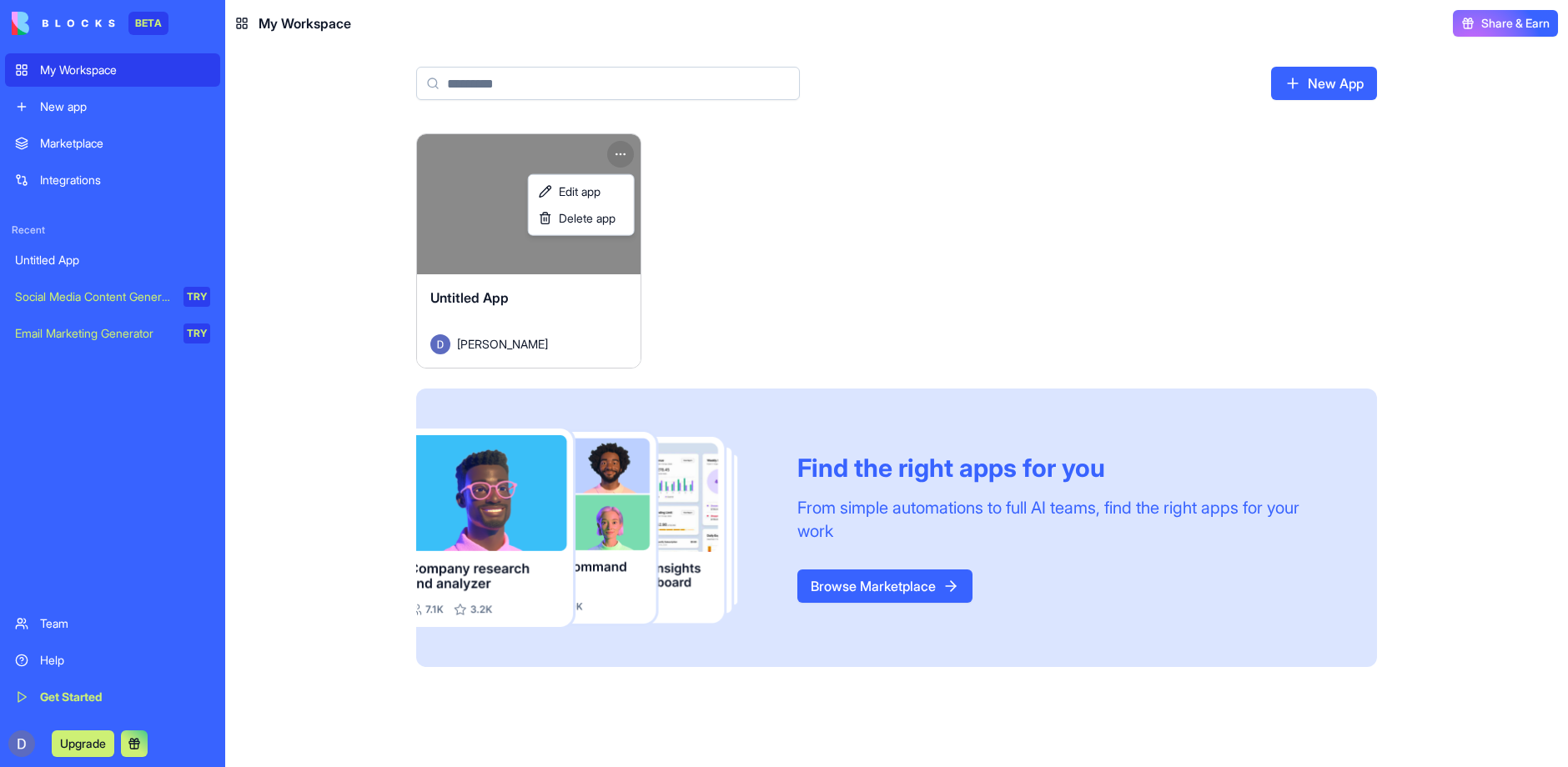
click at [622, 152] on html "BETA My Workspace New app Marketplace Integrations Recent Untitled App Social M…" at bounding box center [784, 383] width 1568 height 767
click at [599, 222] on span "Delete app" at bounding box center [587, 218] width 57 height 17
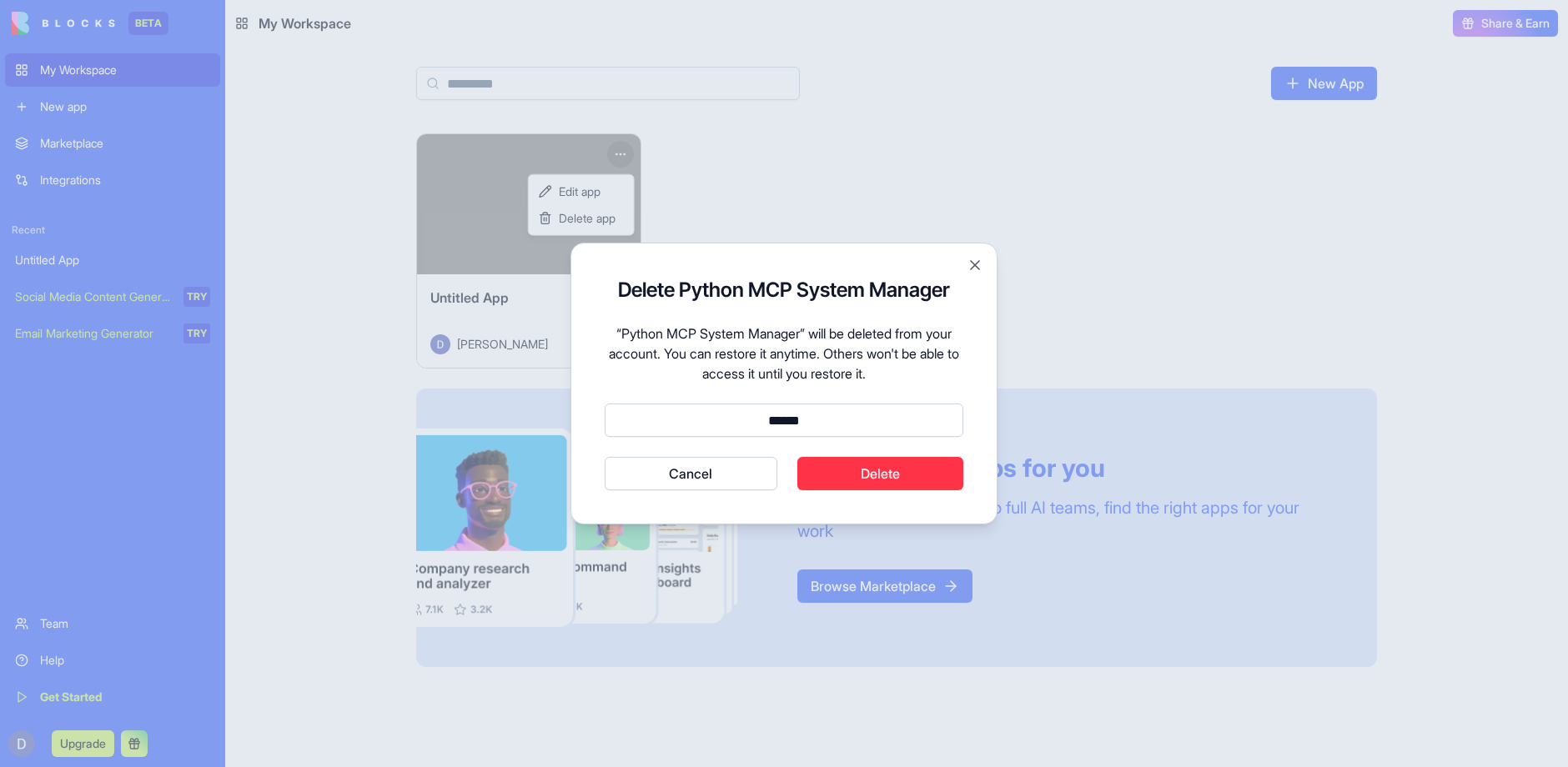
type input "******"
click at [911, 478] on button "Delete" at bounding box center [880, 473] width 166 height 34
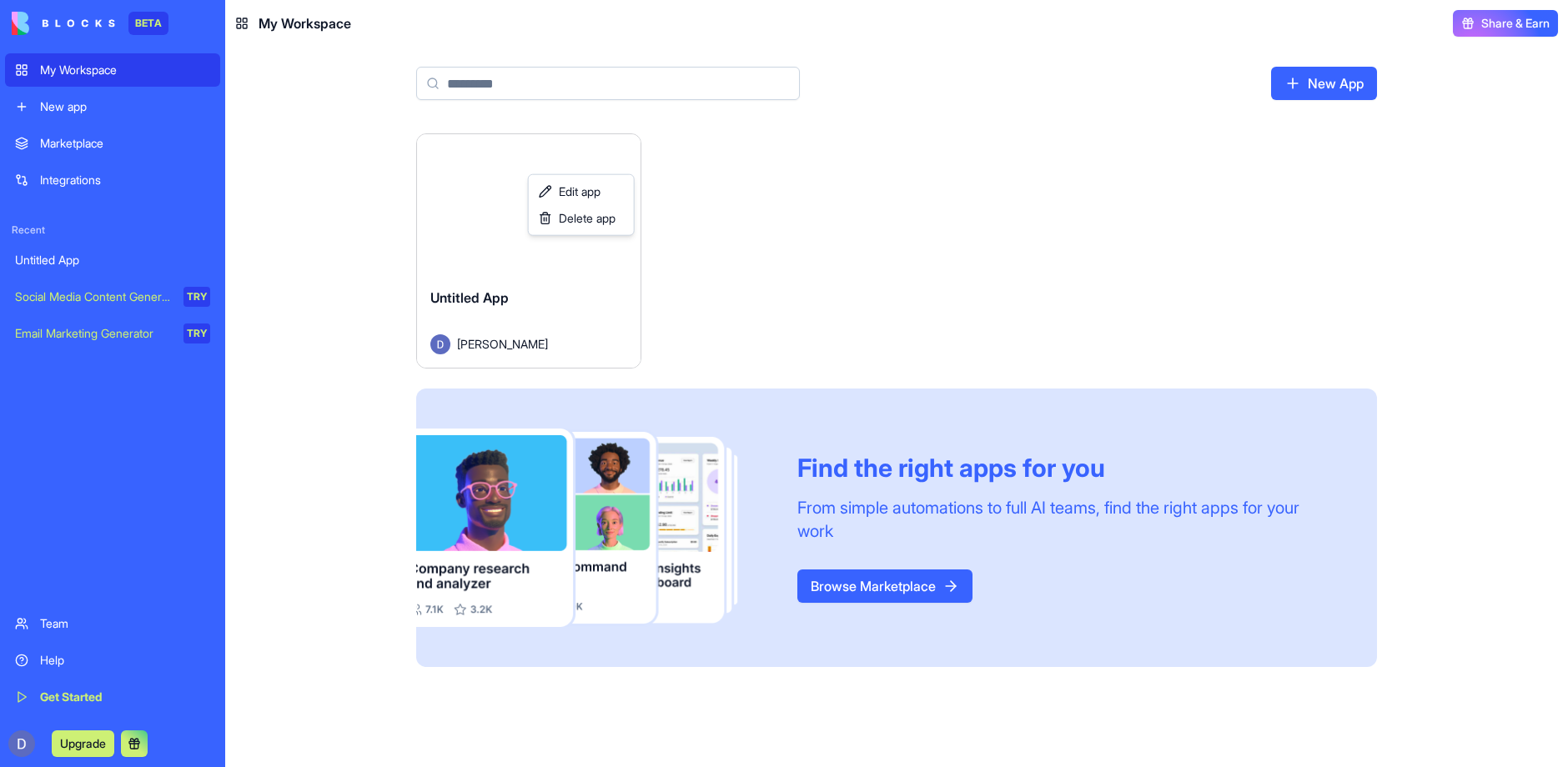
click at [905, 286] on html "BETA My Workspace New app Marketplace Integrations Recent Untitled App Social M…" at bounding box center [784, 383] width 1568 height 767
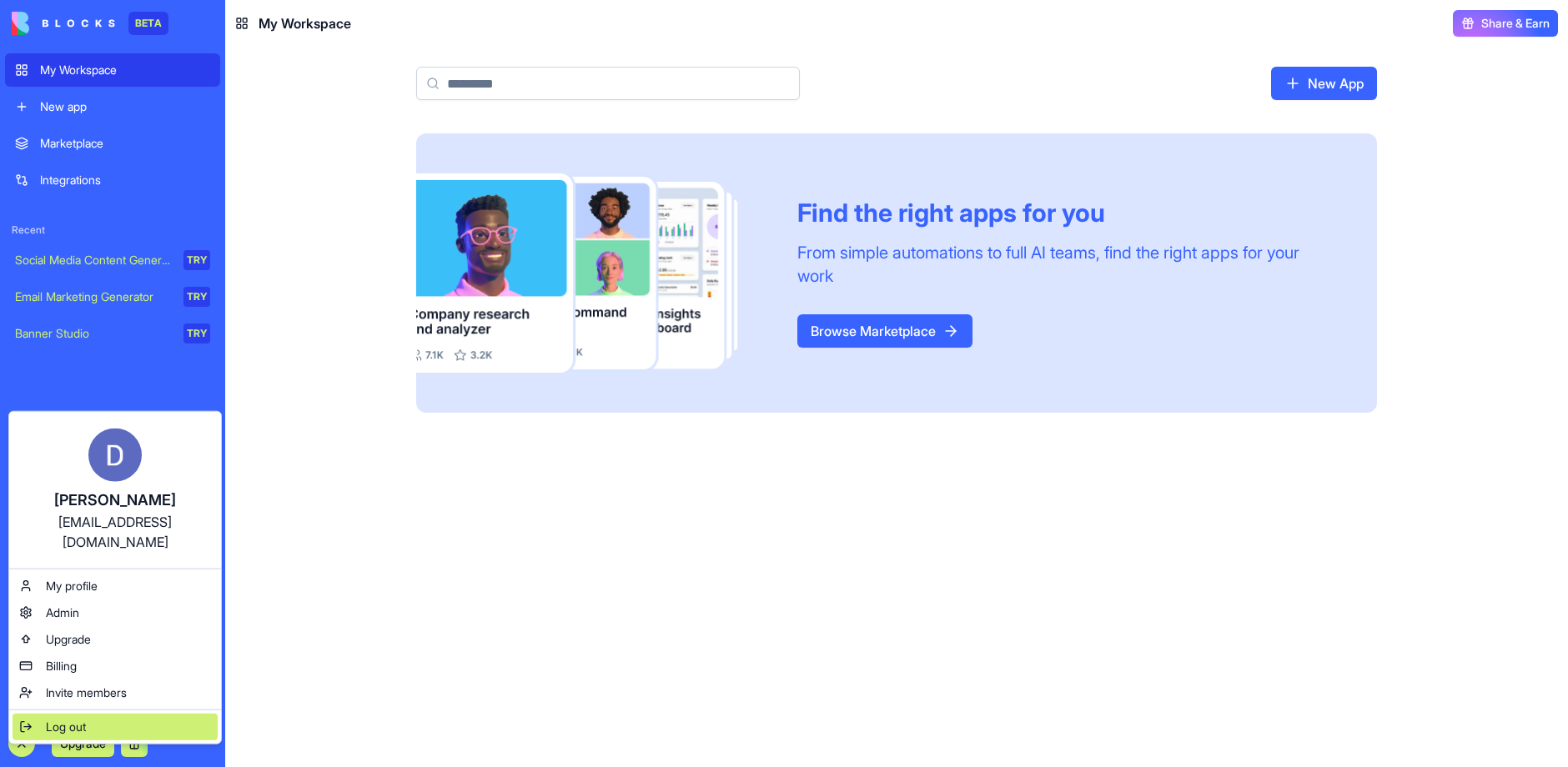
click at [81, 718] on span "Log out" at bounding box center [65, 726] width 40 height 17
